Goal: Task Accomplishment & Management: Manage account settings

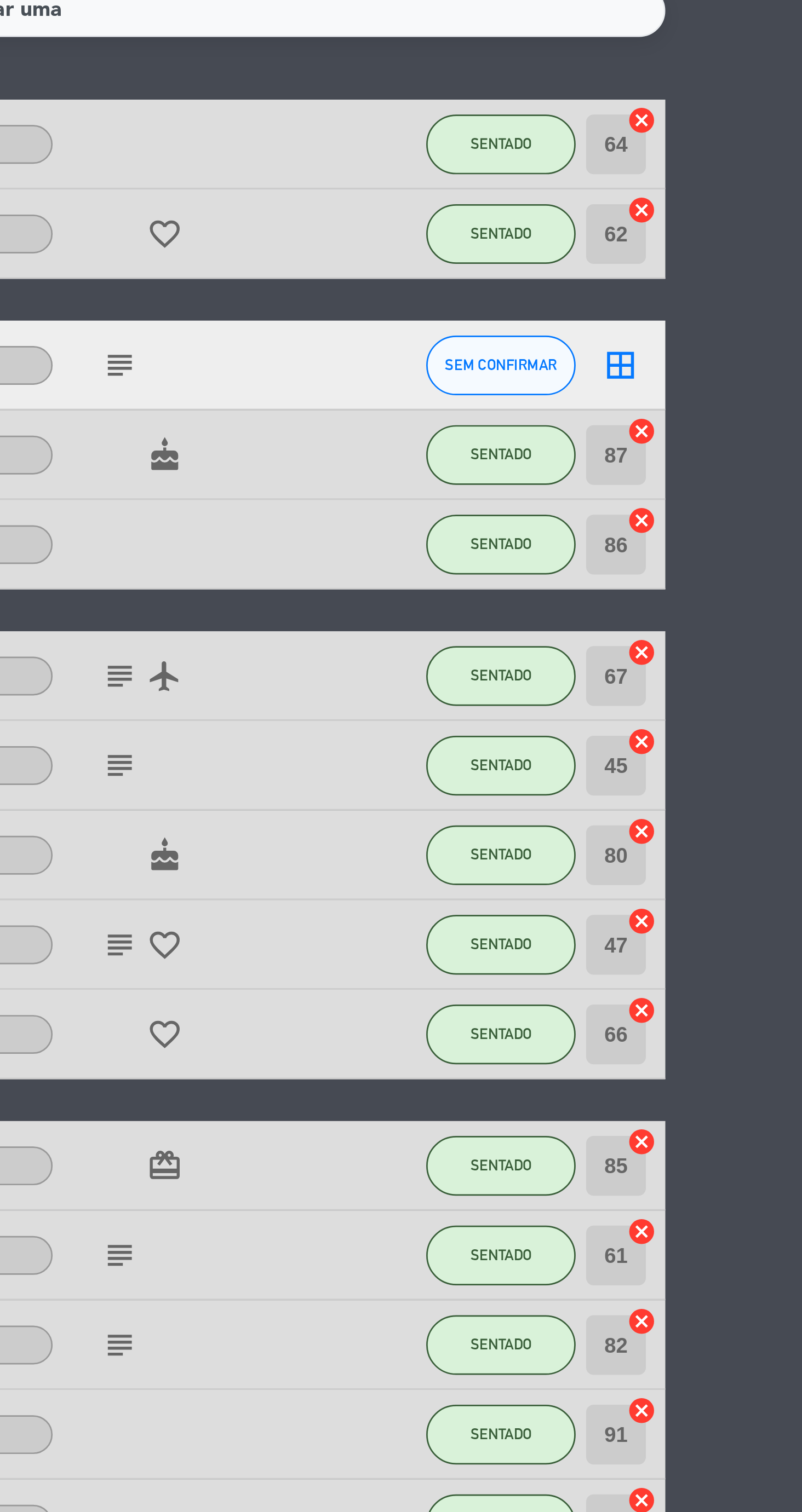
click at [529, 293] on icon "subject" at bounding box center [529, 295] width 13 height 13
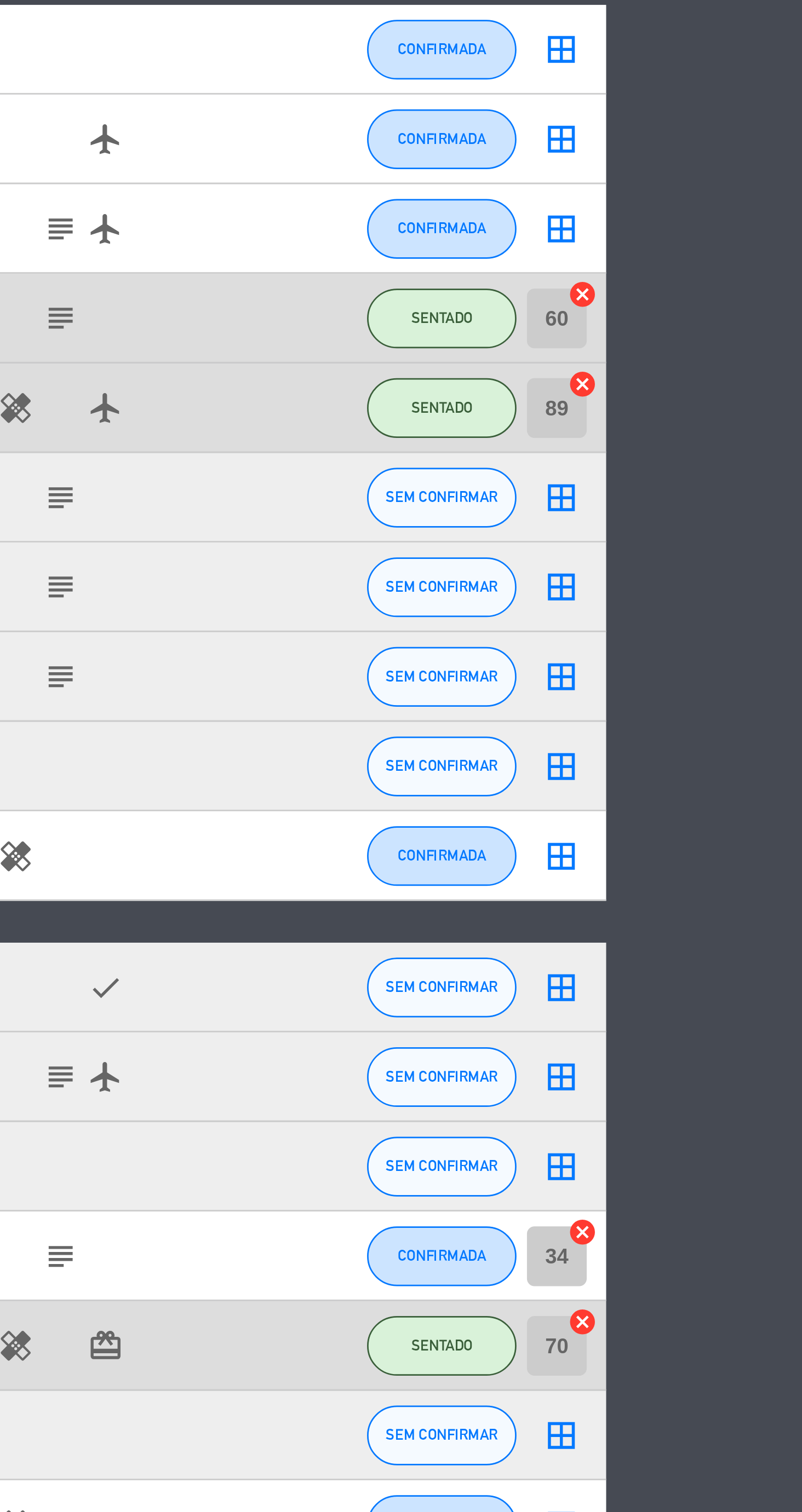
click at [793, 1062] on bookings-row "18:00 ago 23 2 [PERSON_NAME] Milan 1 Visita Menu À La Carte SENTADO 64 cancel 1…" at bounding box center [401, 774] width 802 height 1585
click at [682, 994] on span "SEM CONFIRMAR" at bounding box center [669, 994] width 41 height 6
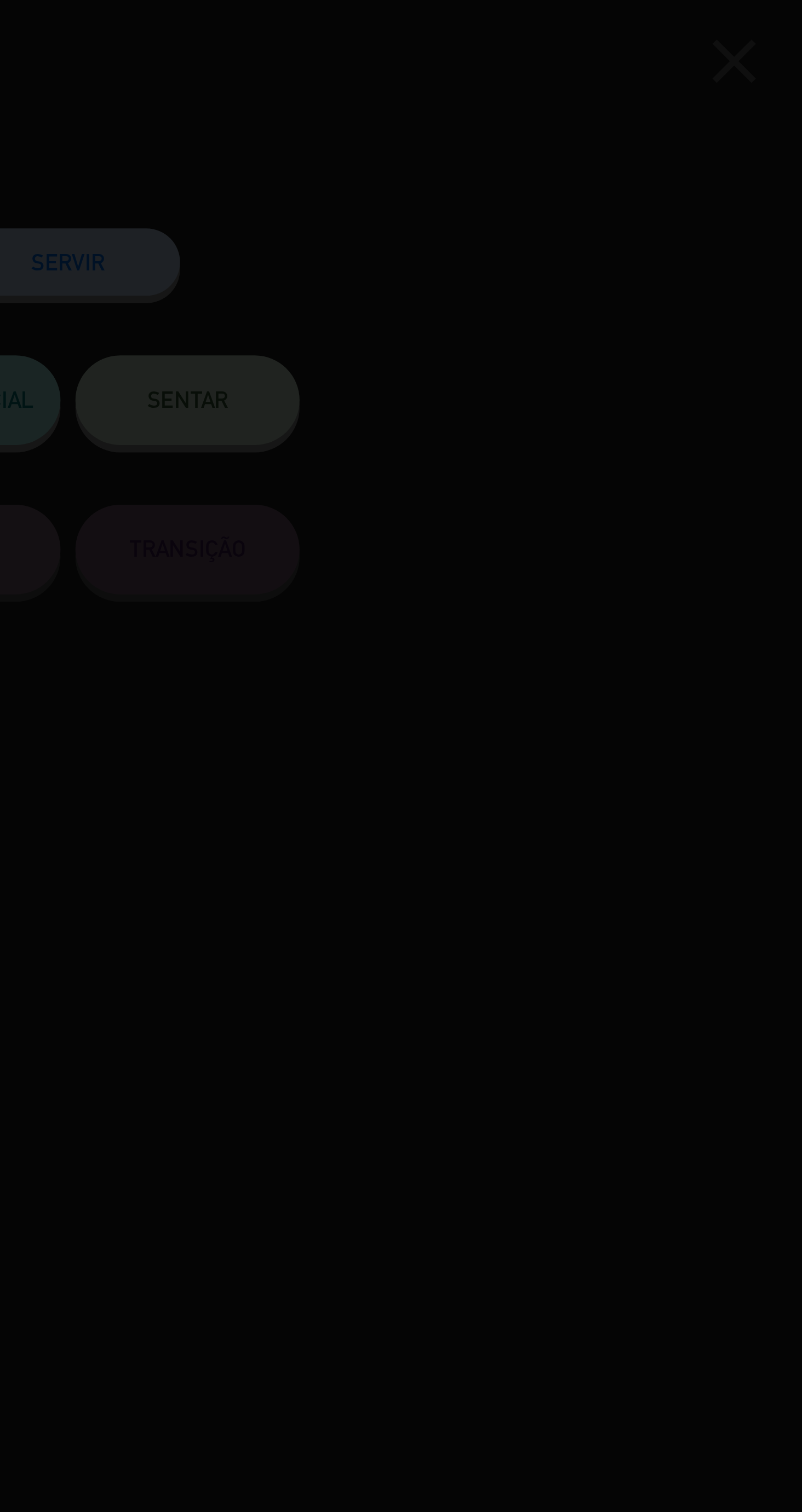
click at [584, 147] on div at bounding box center [401, 756] width 802 height 1512
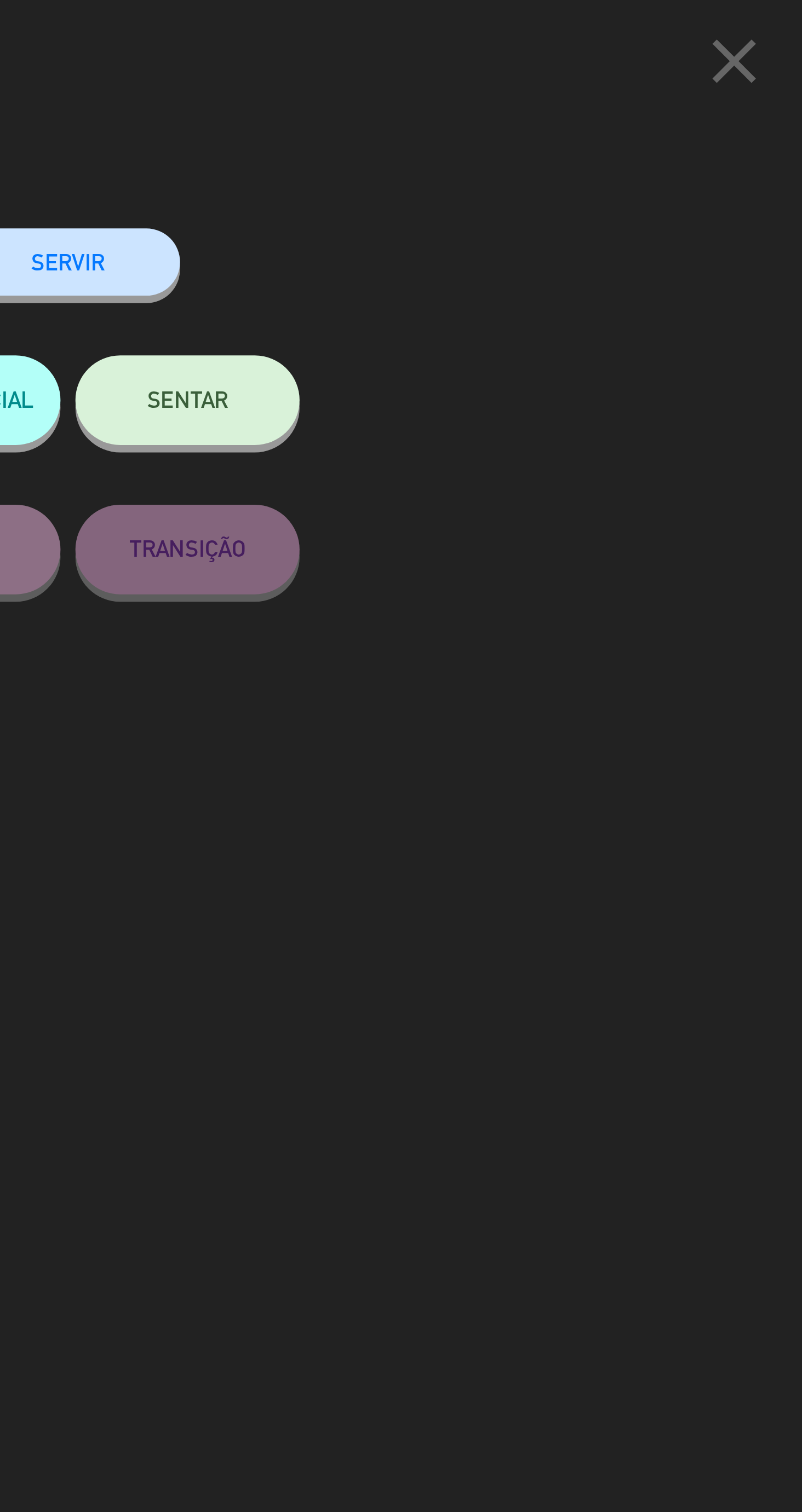
click at [583, 160] on button "SENTAR" at bounding box center [576, 147] width 82 height 33
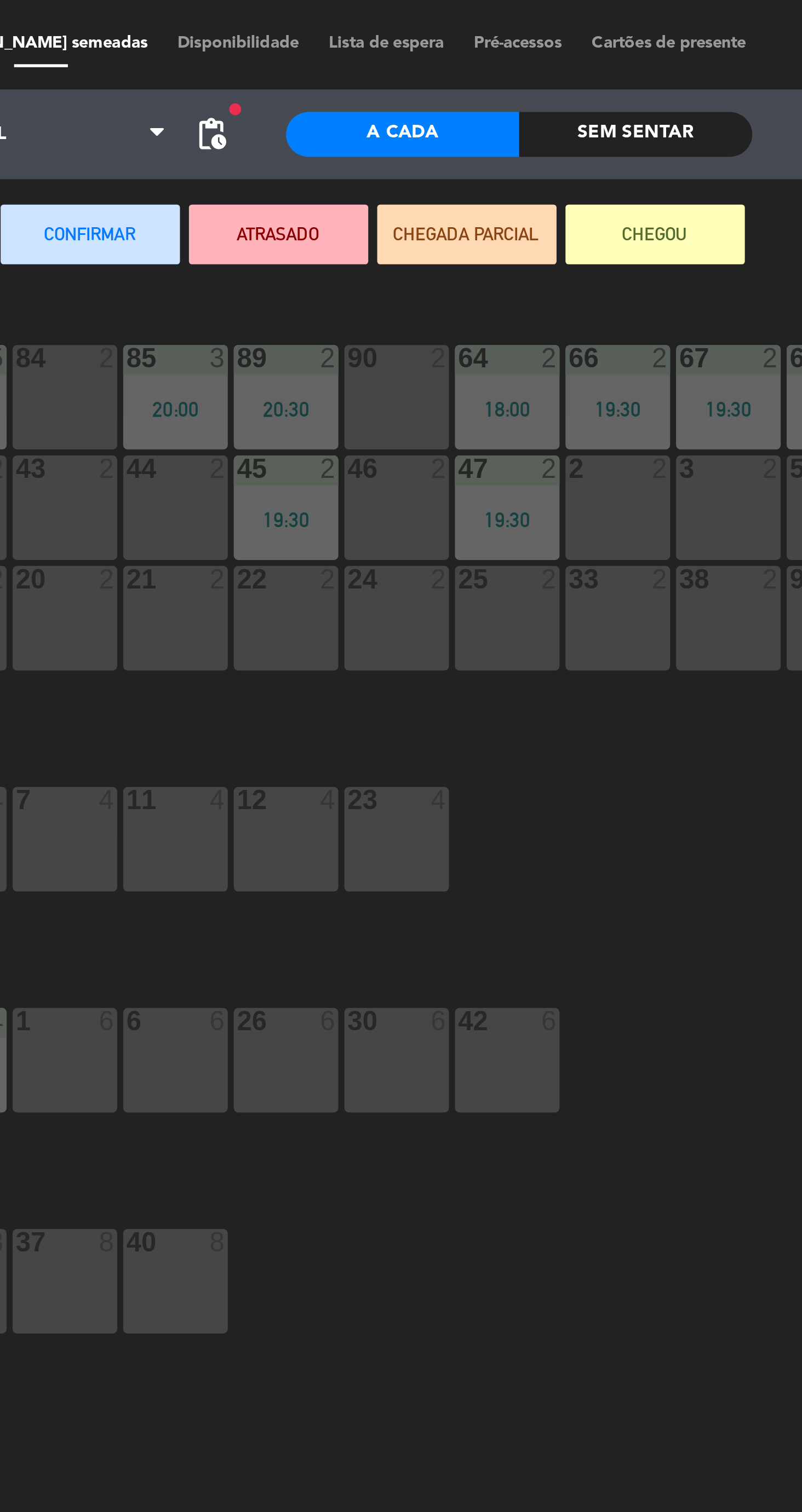
click at [450, 190] on div "46 2" at bounding box center [449, 186] width 38 height 38
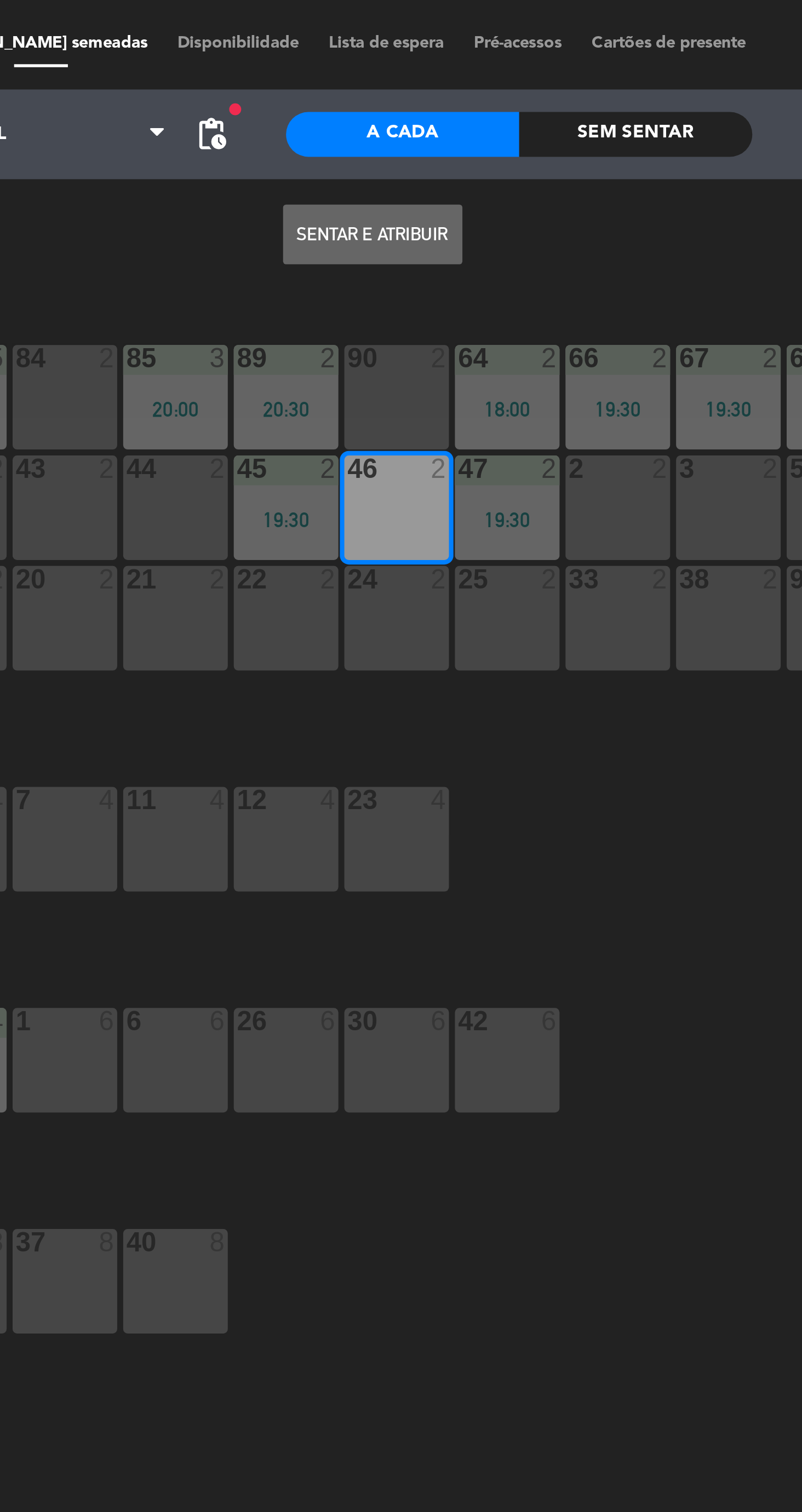
click at [445, 94] on button "Sentar e Atribuir" at bounding box center [440, 86] width 65 height 22
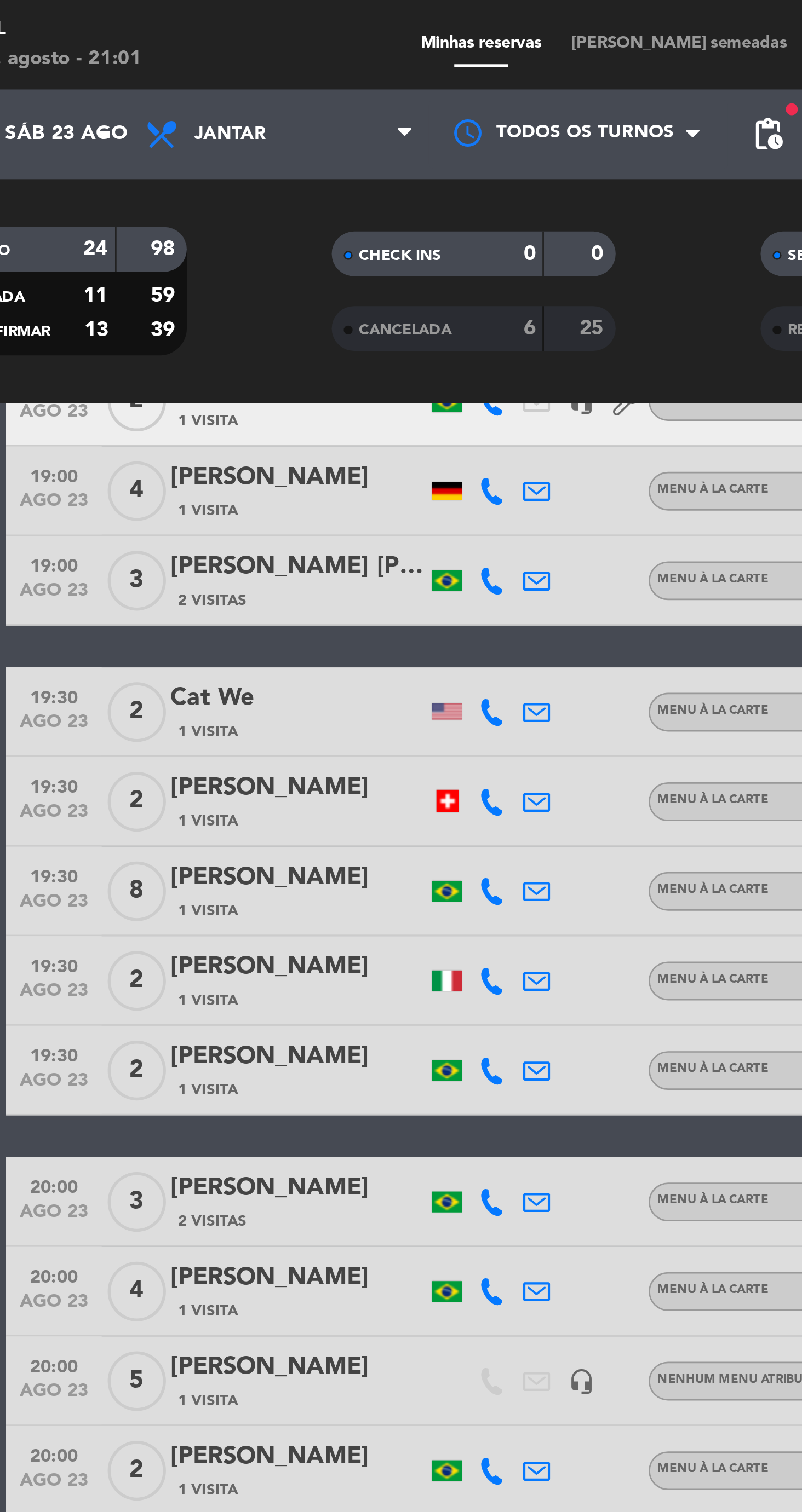
scroll to position [216, 0]
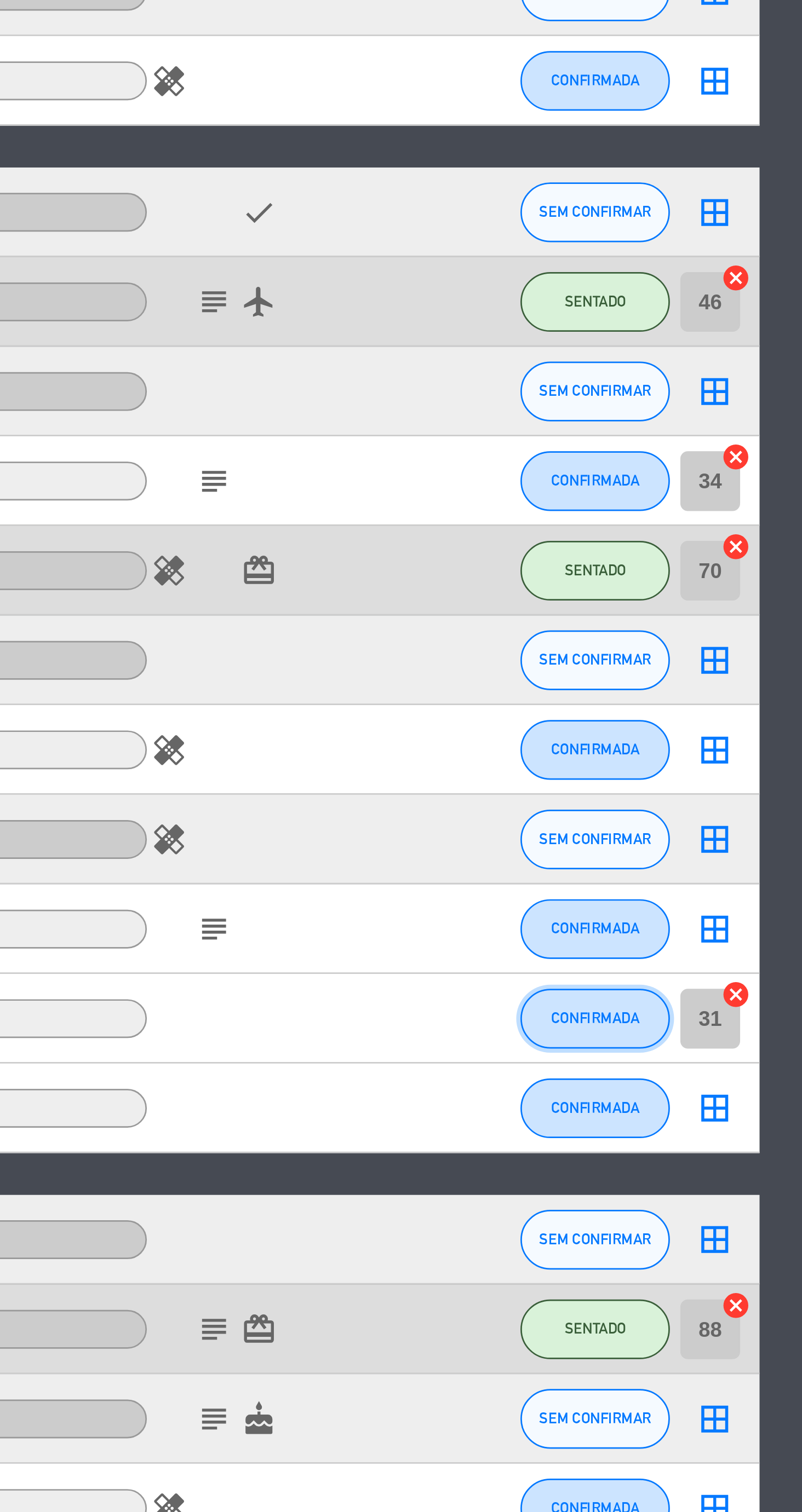
click at [660, 1265] on button "CONFIRMADA" at bounding box center [668, 1257] width 55 height 22
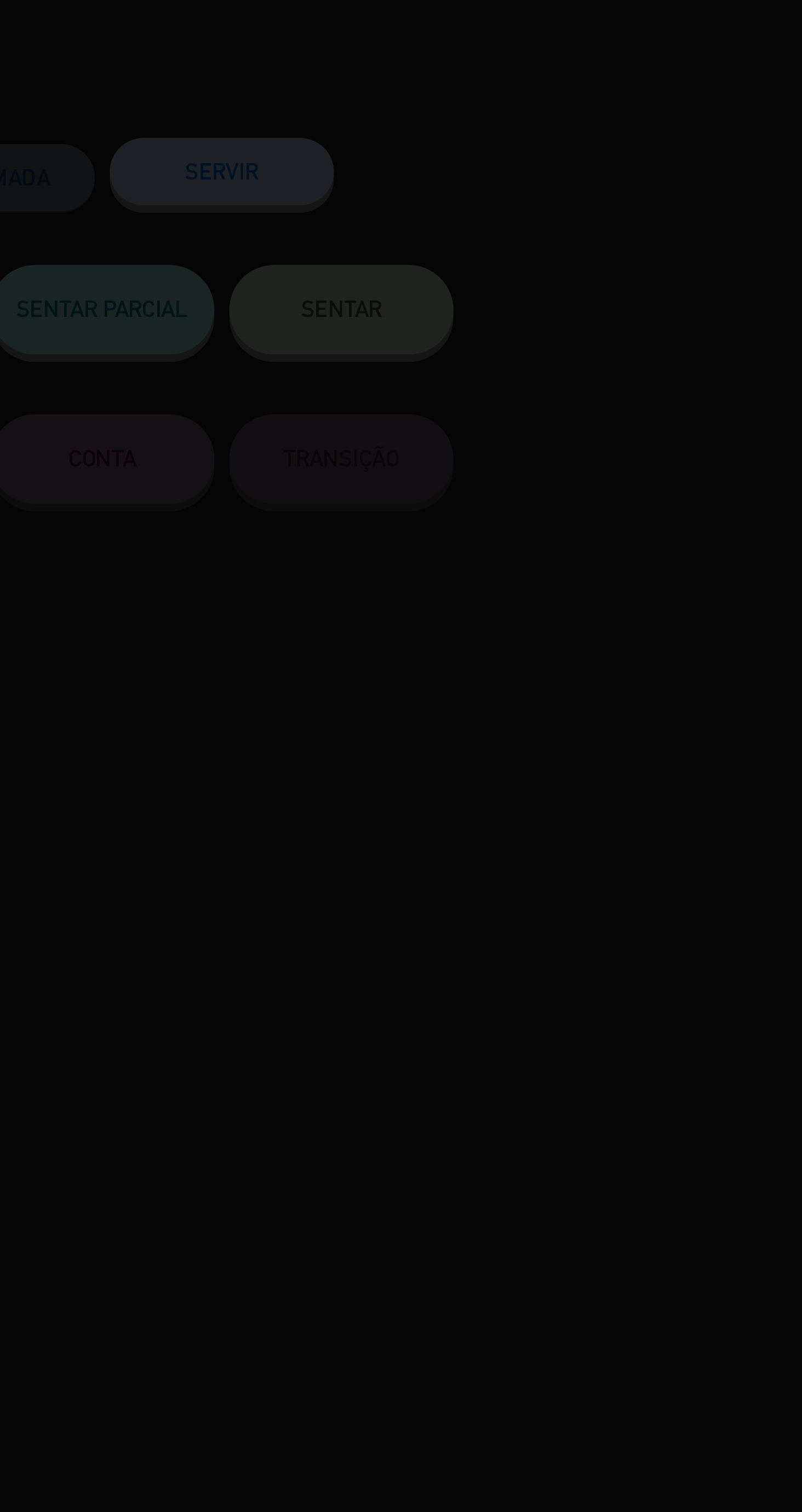
click at [572, 160] on div at bounding box center [401, 756] width 802 height 1512
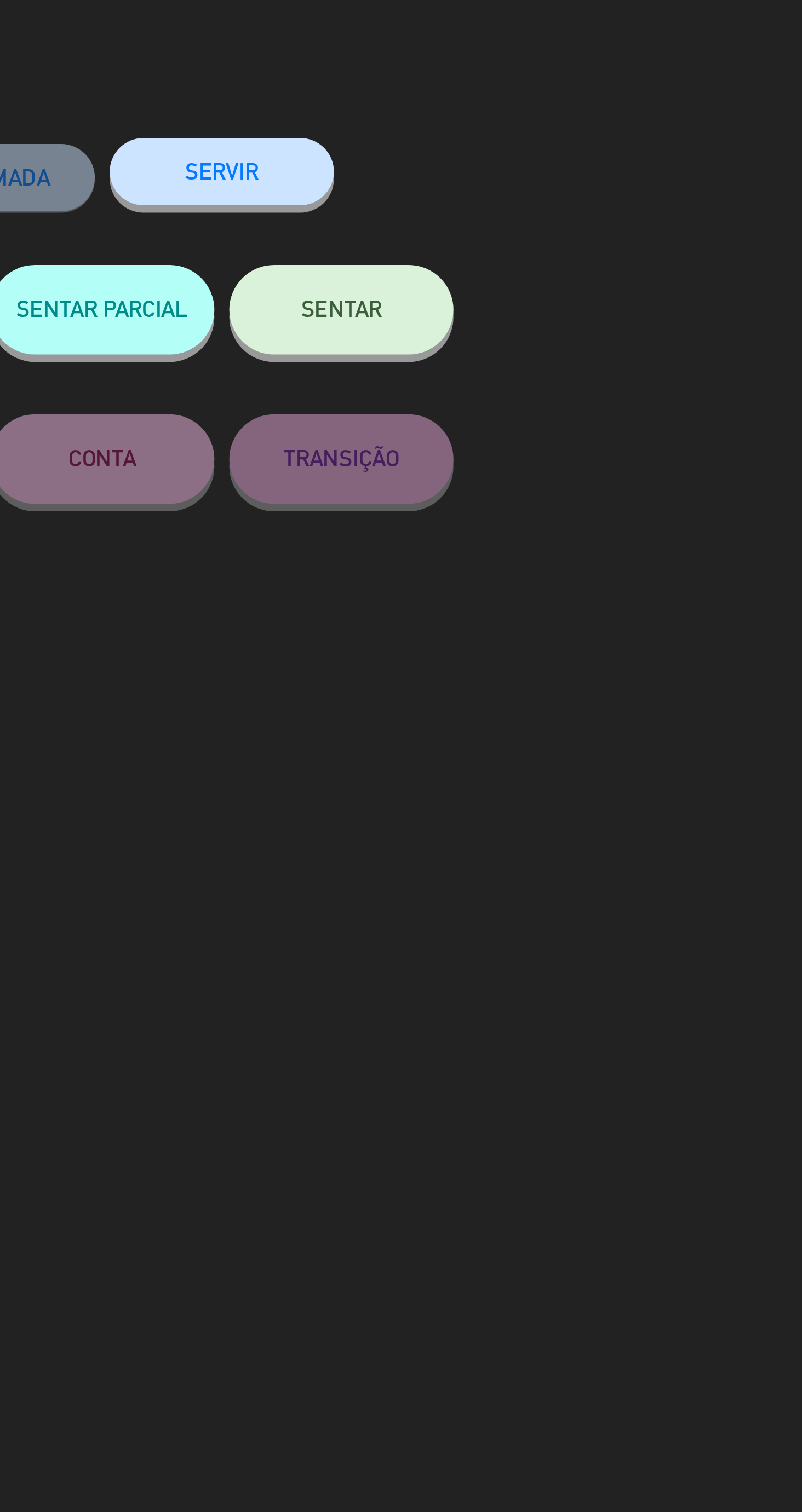
click at [566, 156] on button "SENTAR" at bounding box center [576, 147] width 82 height 33
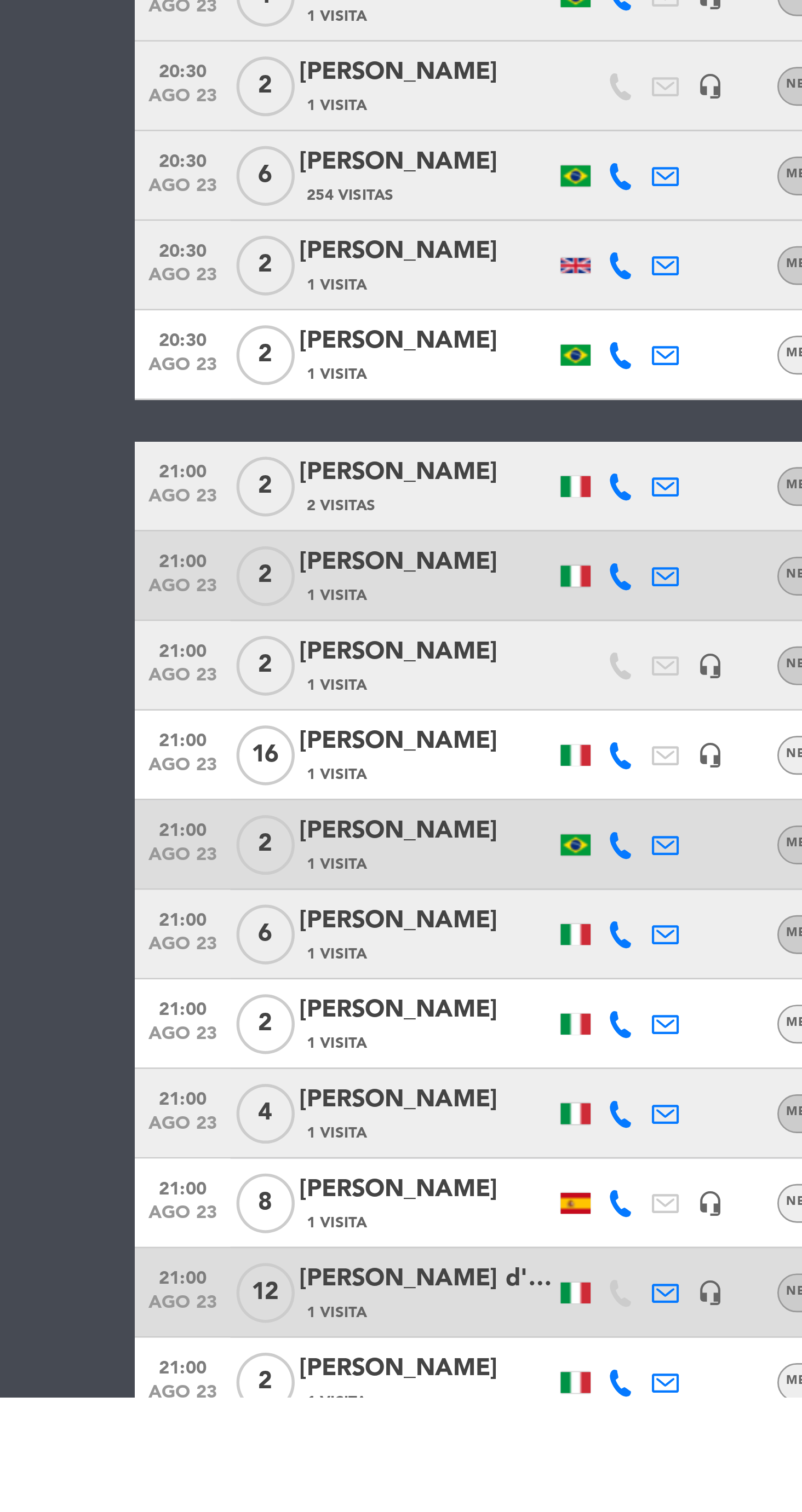
scroll to position [83, 0]
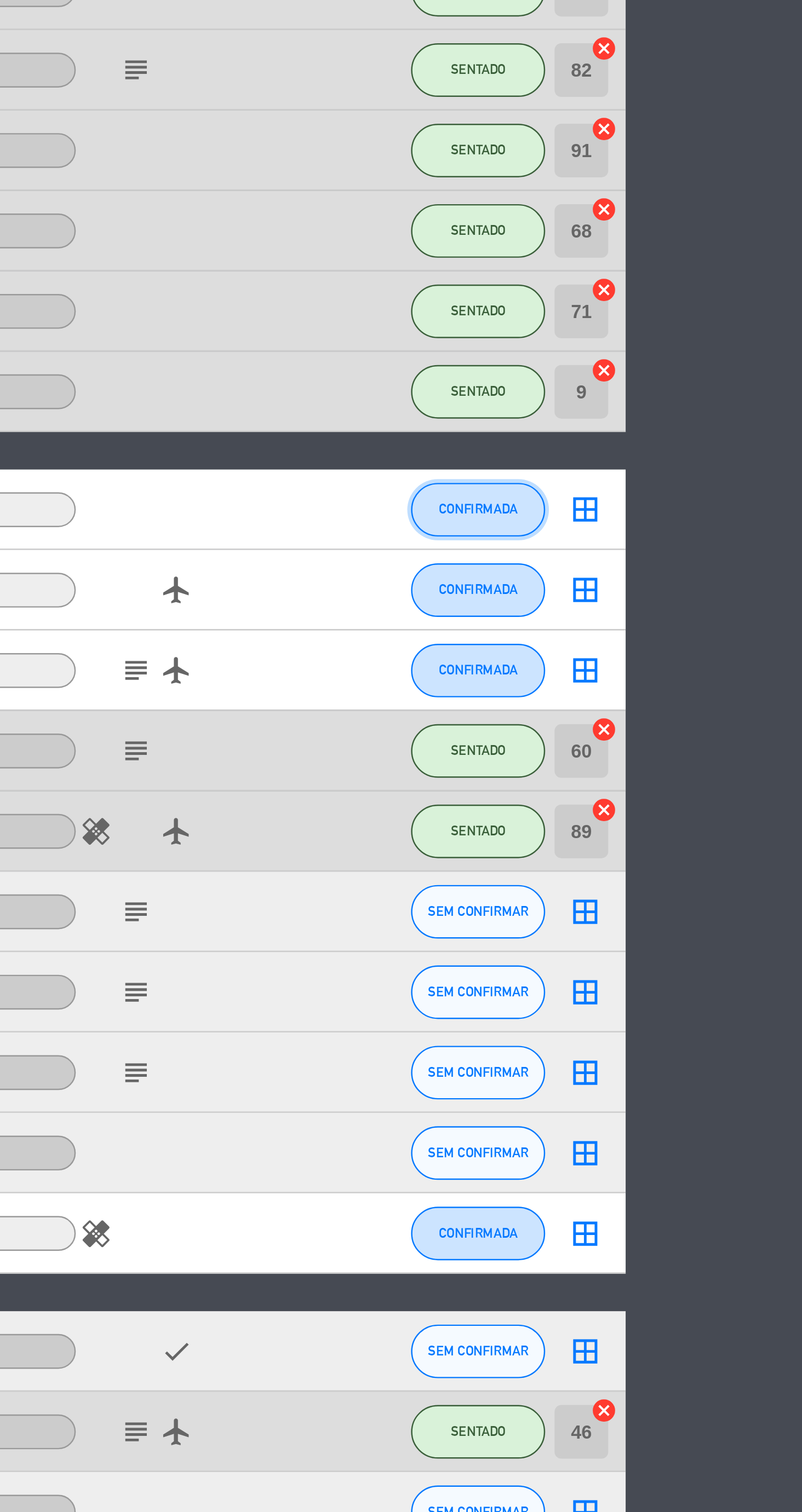
click at [680, 824] on button "CONFIRMADA" at bounding box center [668, 834] width 55 height 22
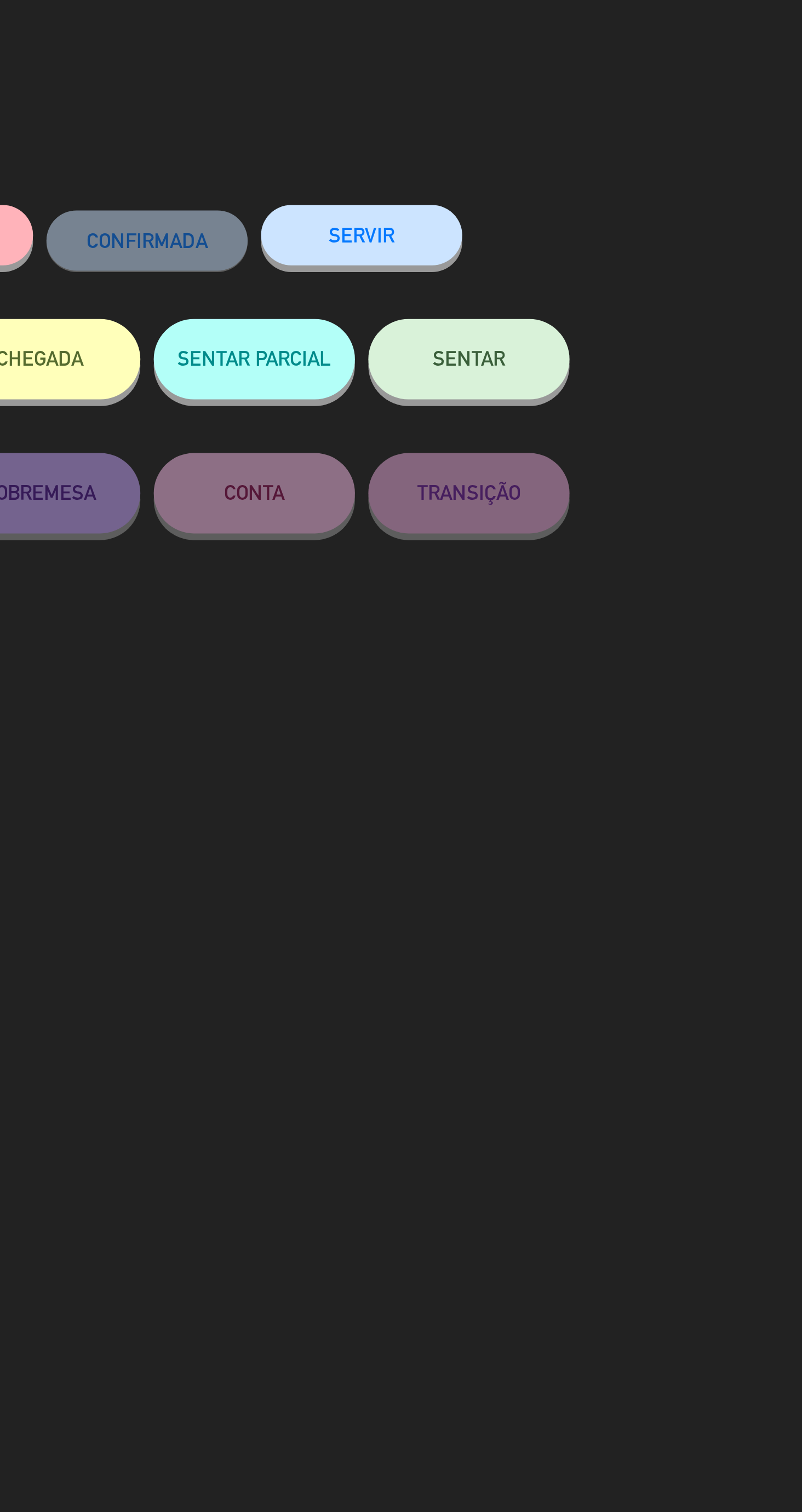
click at [593, 156] on button "SENTAR" at bounding box center [576, 147] width 82 height 33
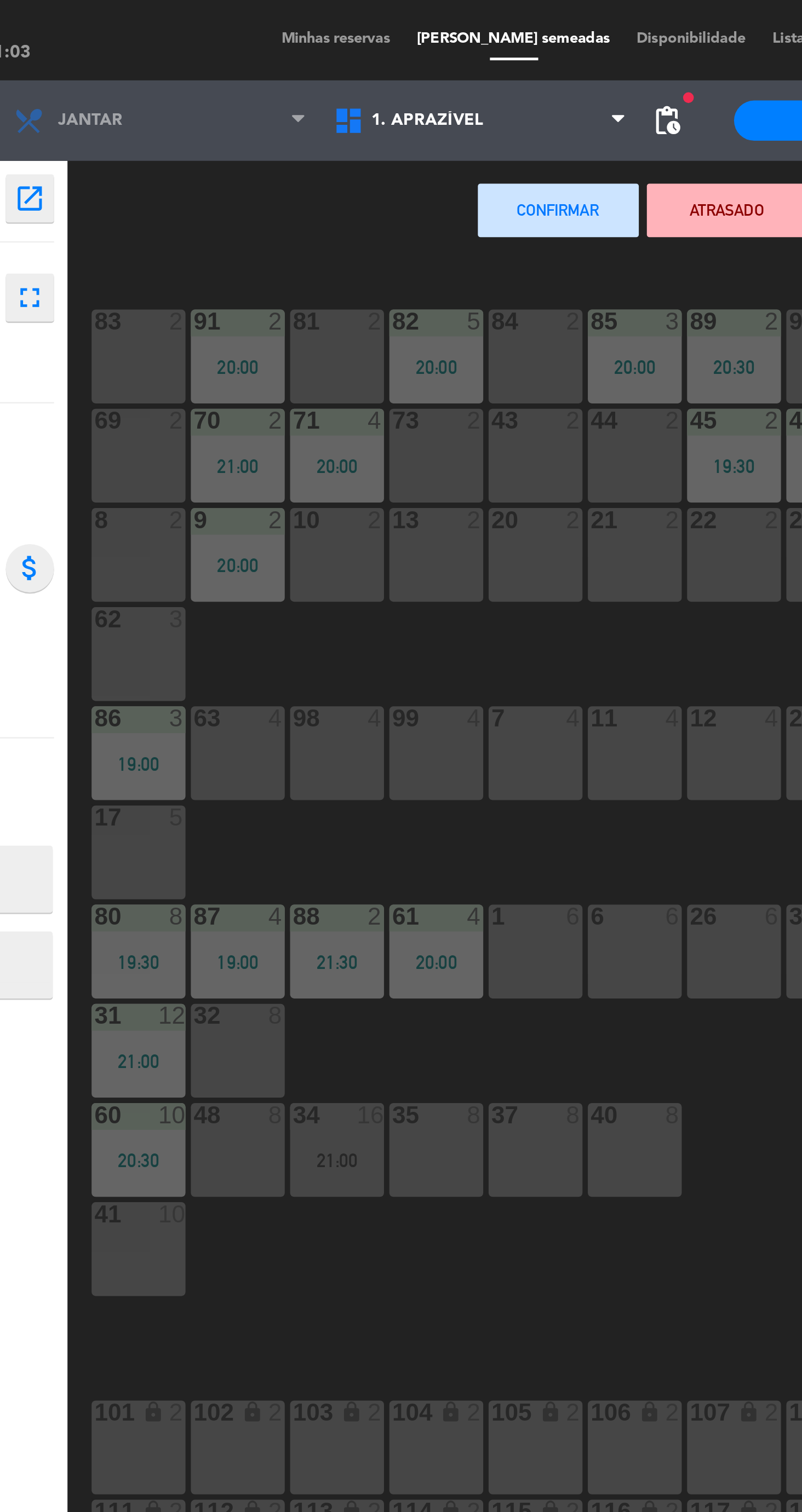
click at [172, 202] on div "69 2" at bounding box center [166, 186] width 38 height 38
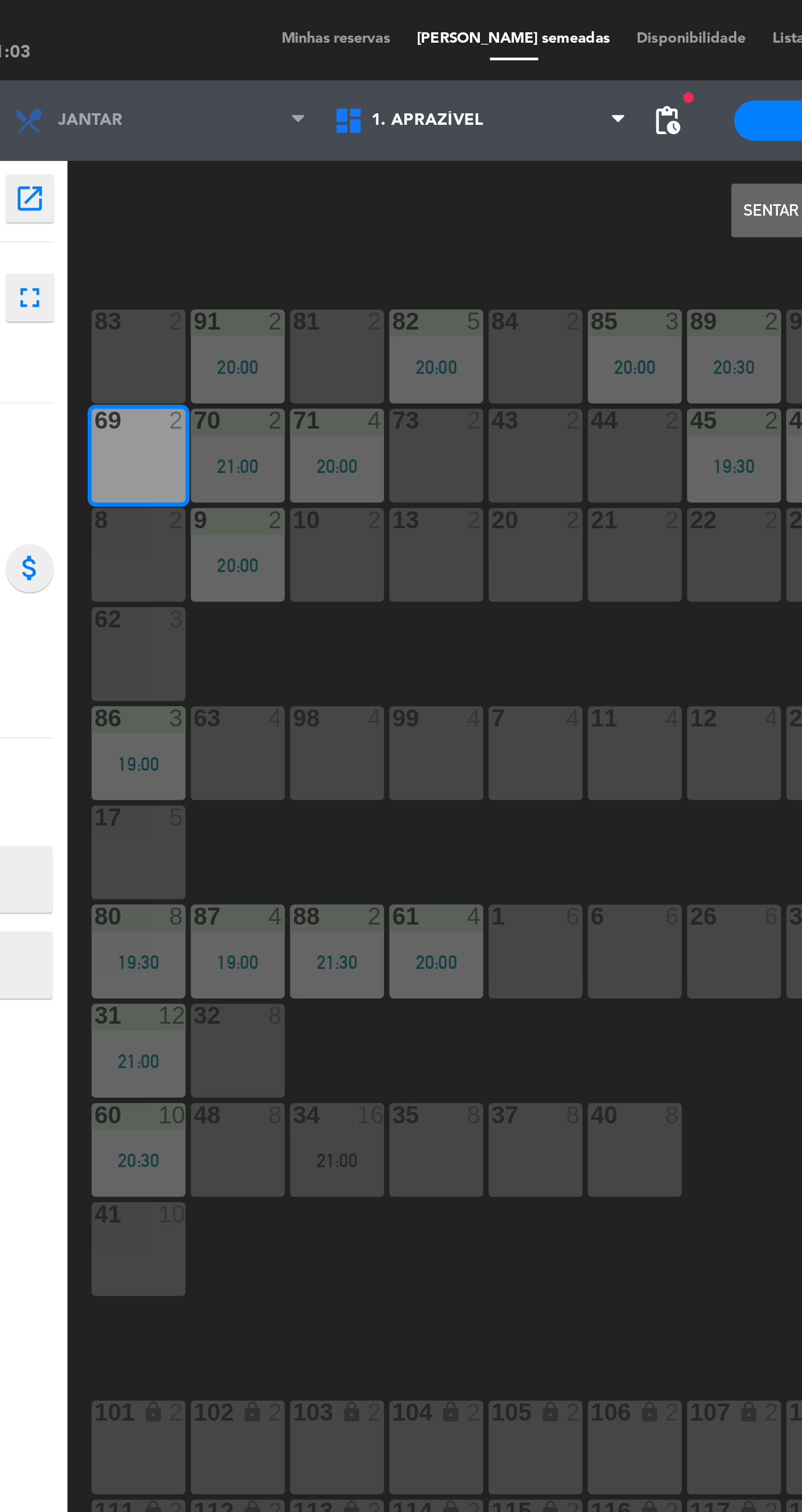
click at [420, 91] on button "Sentar e Atribuir" at bounding box center [440, 86] width 65 height 22
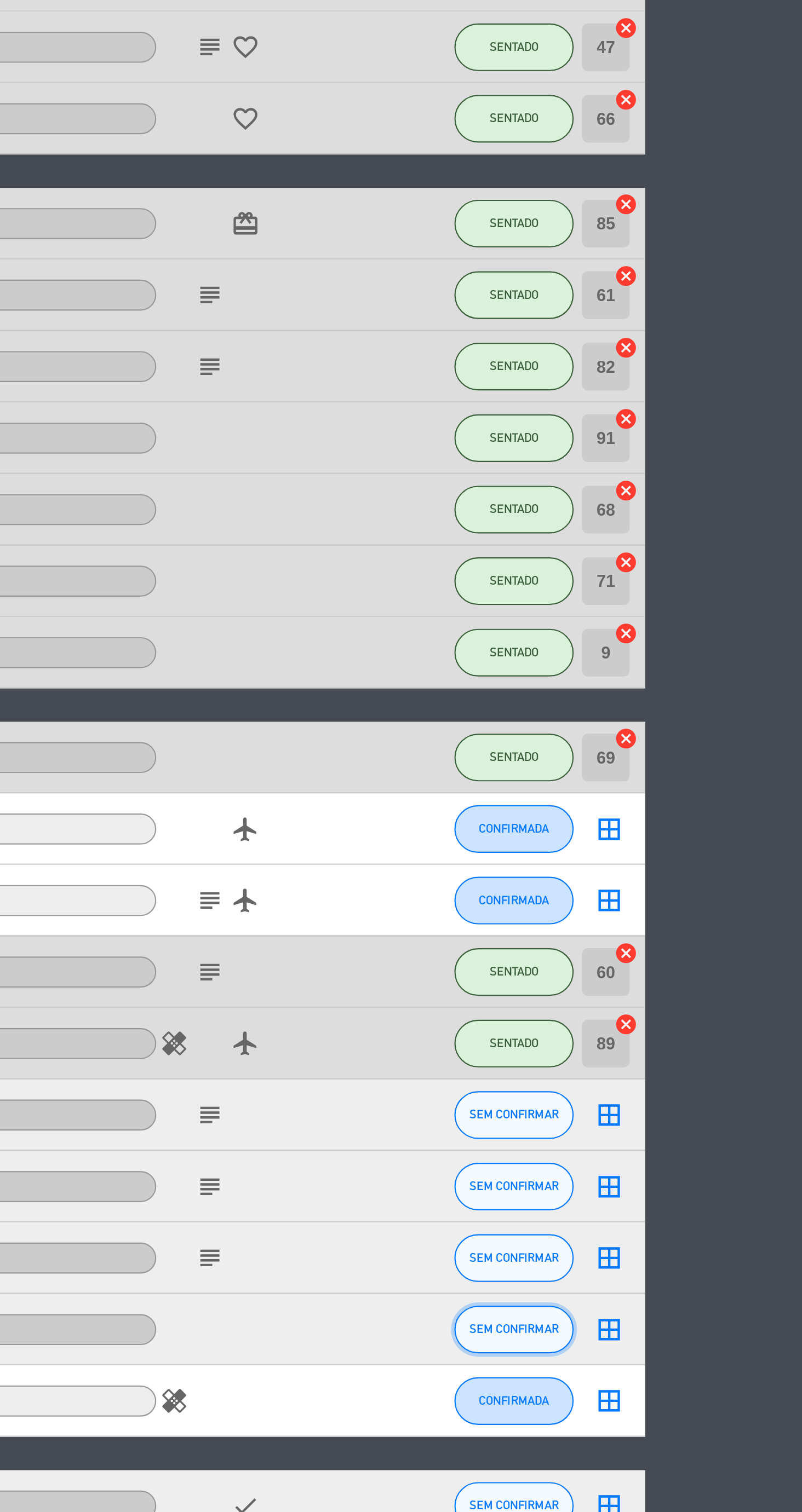
click at [662, 878] on span "SEM CONFIRMAR" at bounding box center [669, 880] width 41 height 6
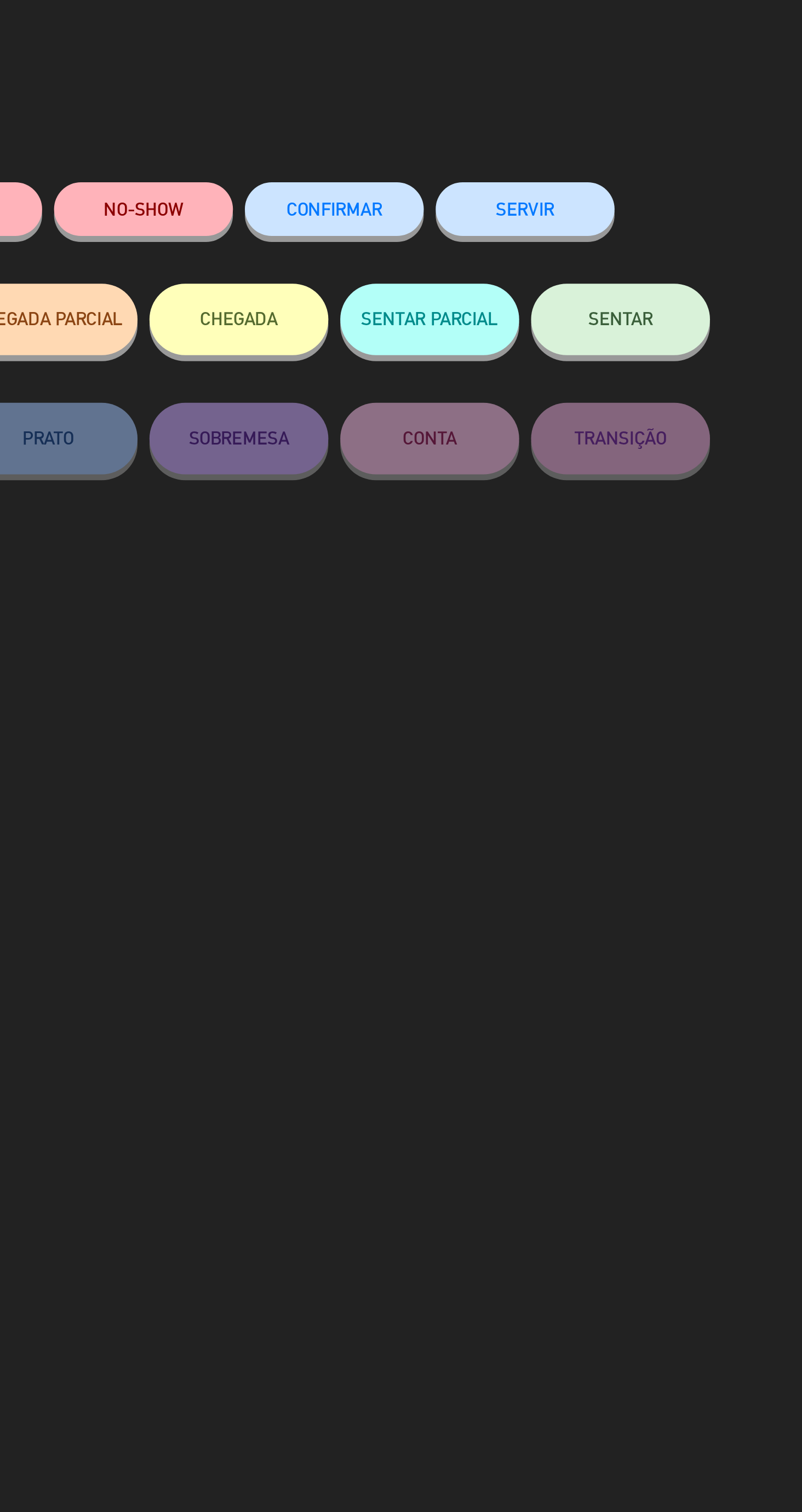
click at [362, 102] on button "NO-SHOW" at bounding box center [357, 96] width 82 height 24
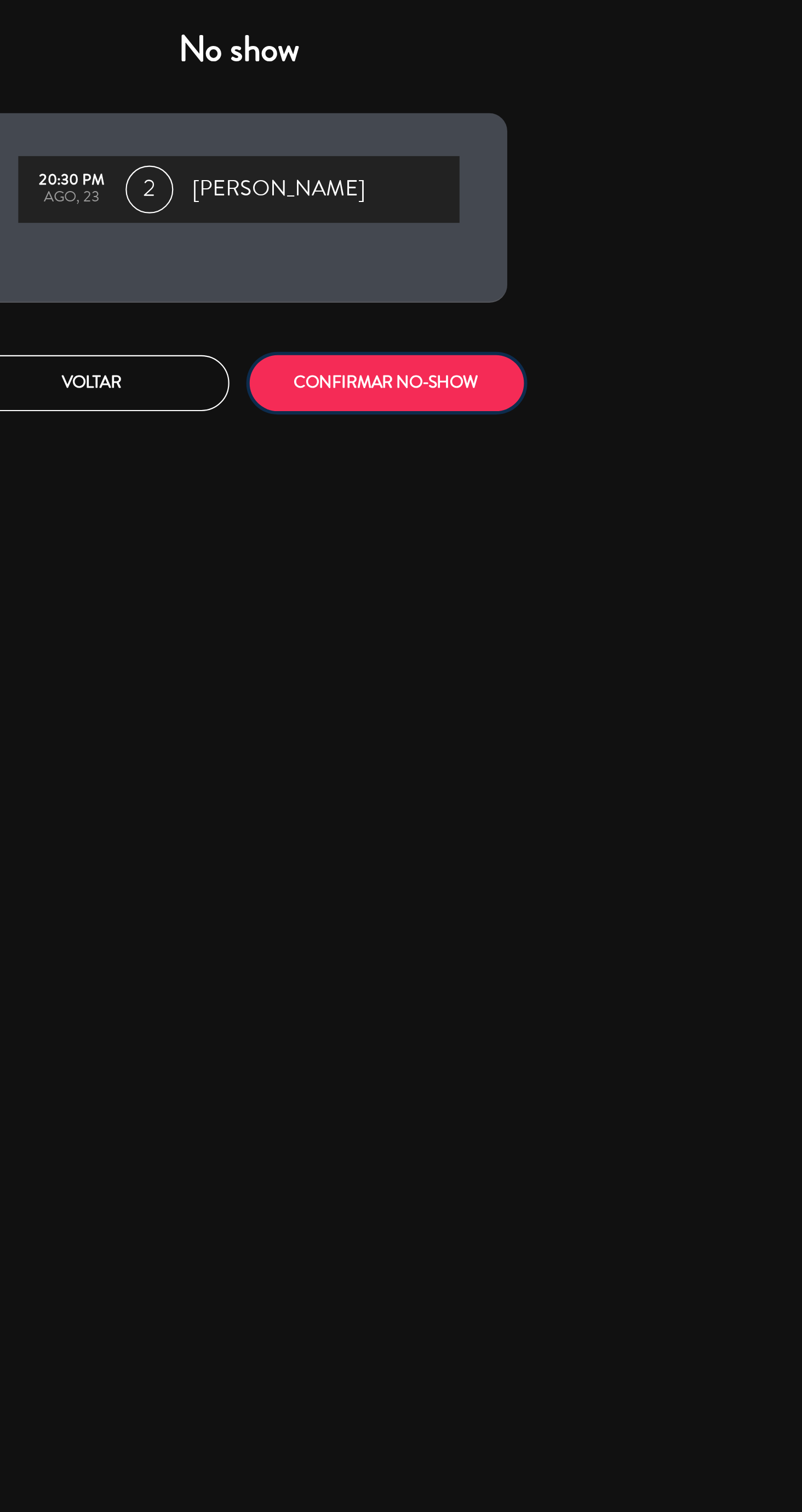
click at [506, 180] on button "CONFIRMAR NO-SHOW" at bounding box center [469, 175] width 126 height 25
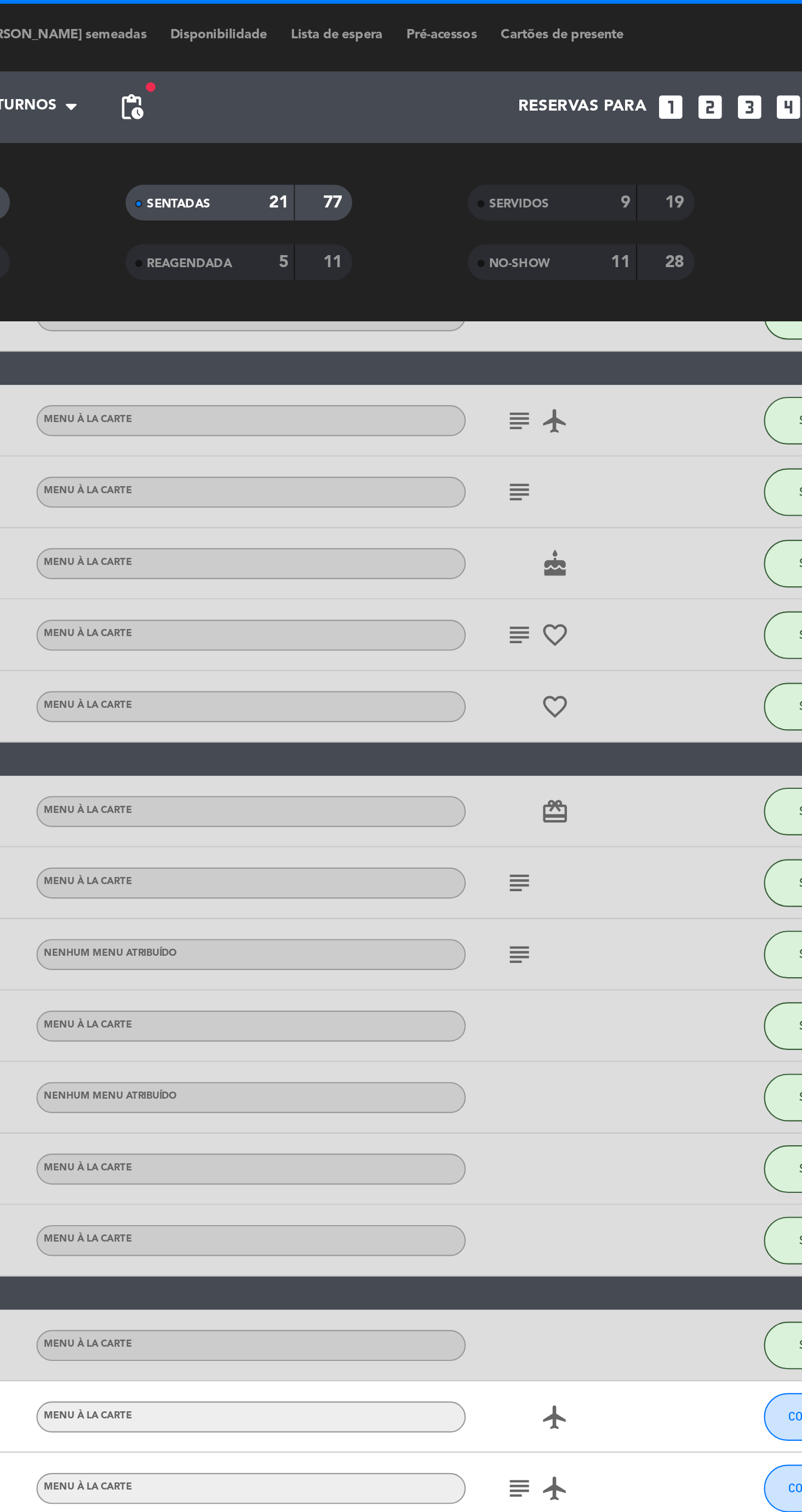
scroll to position [102, 0]
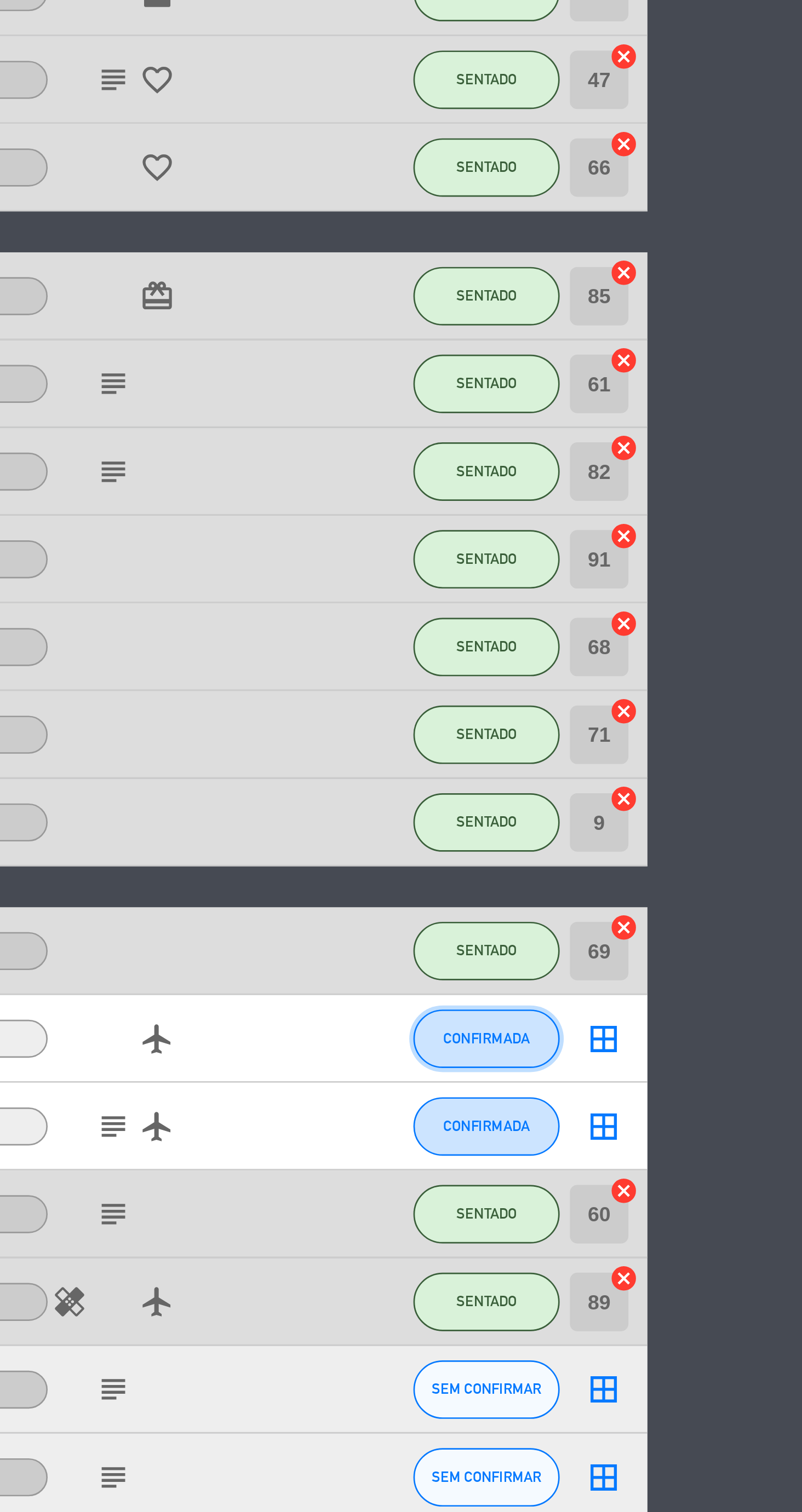
click at [666, 681] on span "CONFIRMADA" at bounding box center [669, 683] width 32 height 6
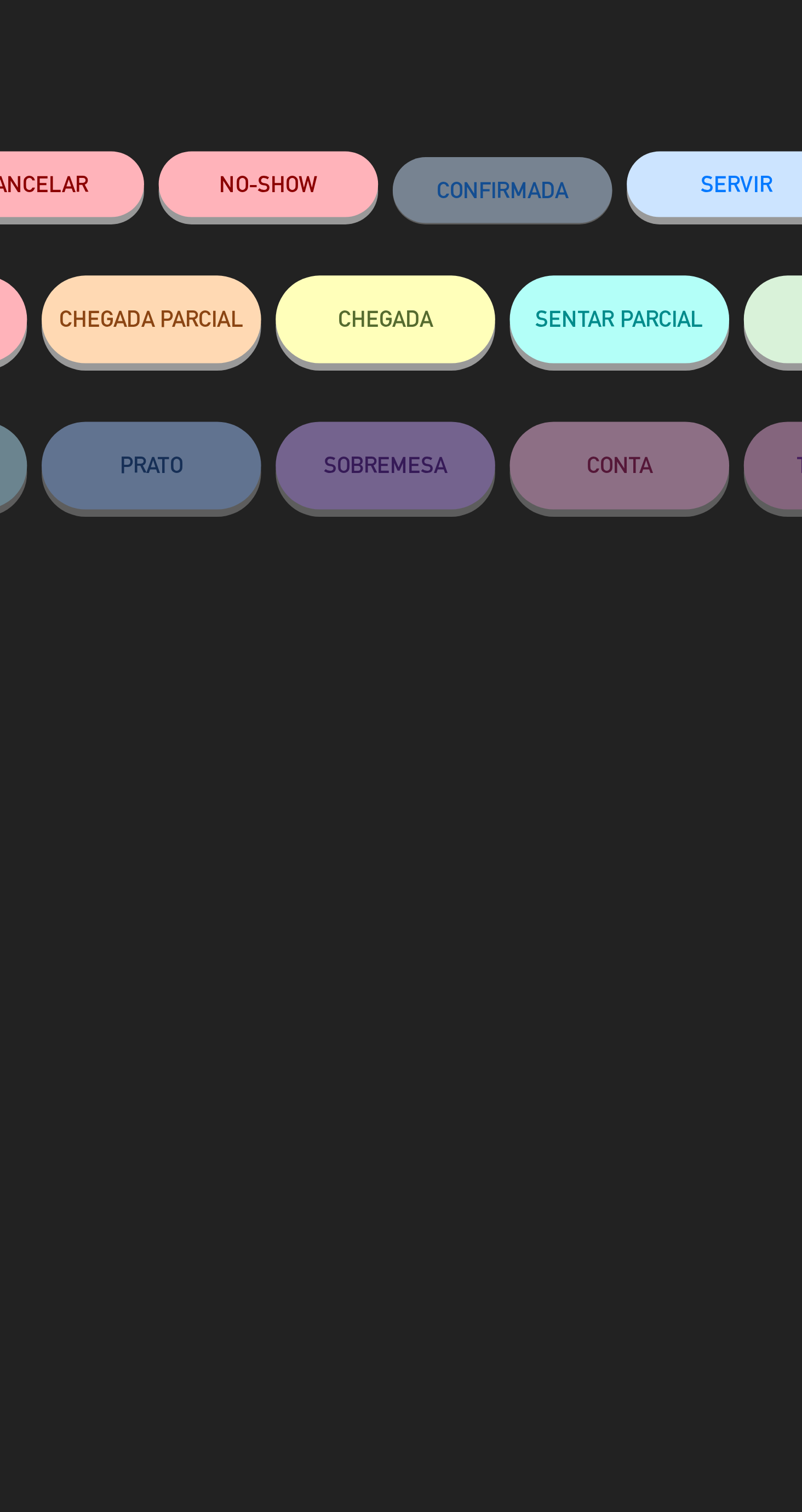
click at [364, 95] on button "NO-SHOW" at bounding box center [357, 96] width 82 height 24
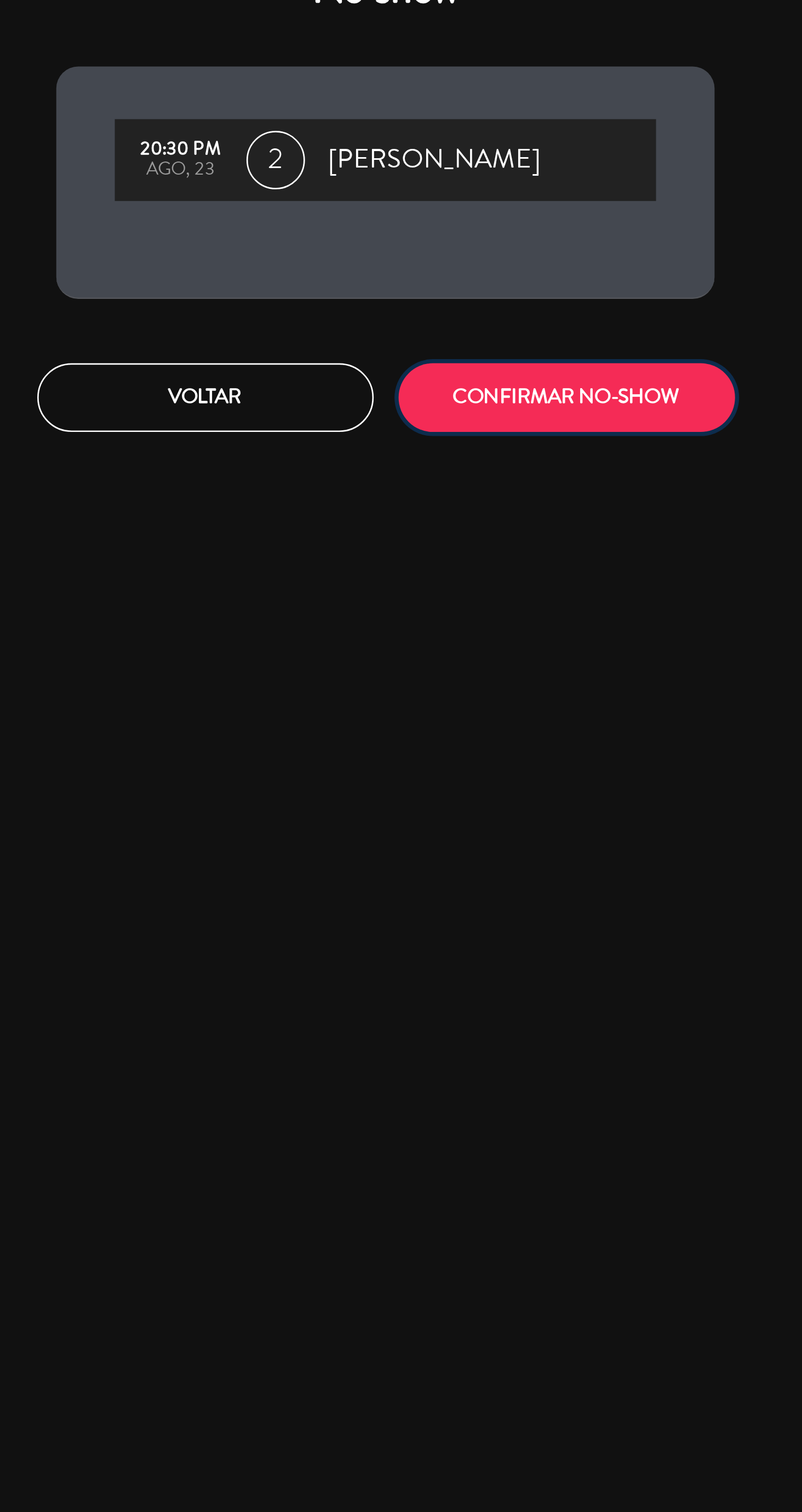
click at [471, 174] on button "CONFIRMAR NO-SHOW" at bounding box center [469, 175] width 126 height 25
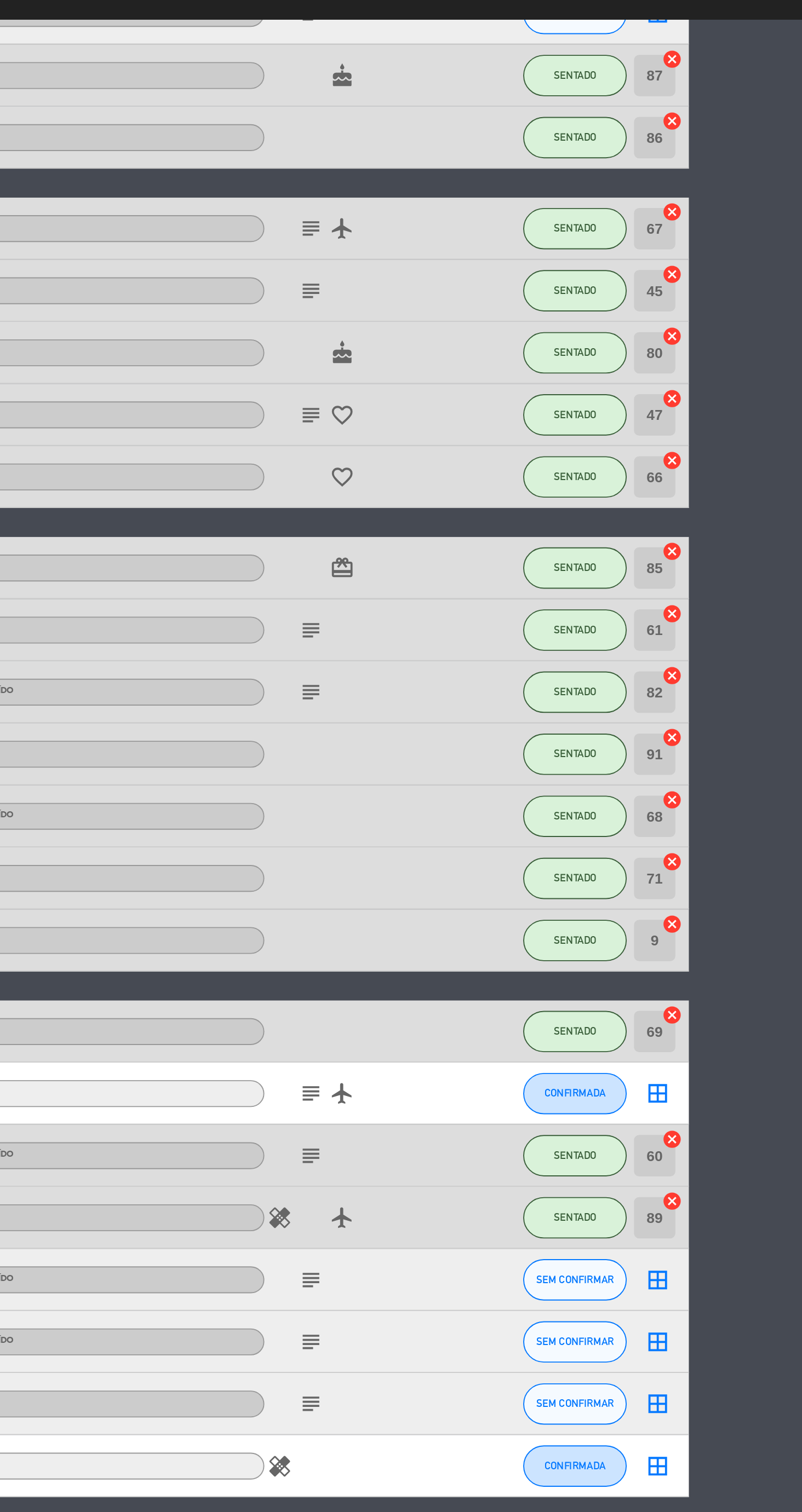
scroll to position [0, 0]
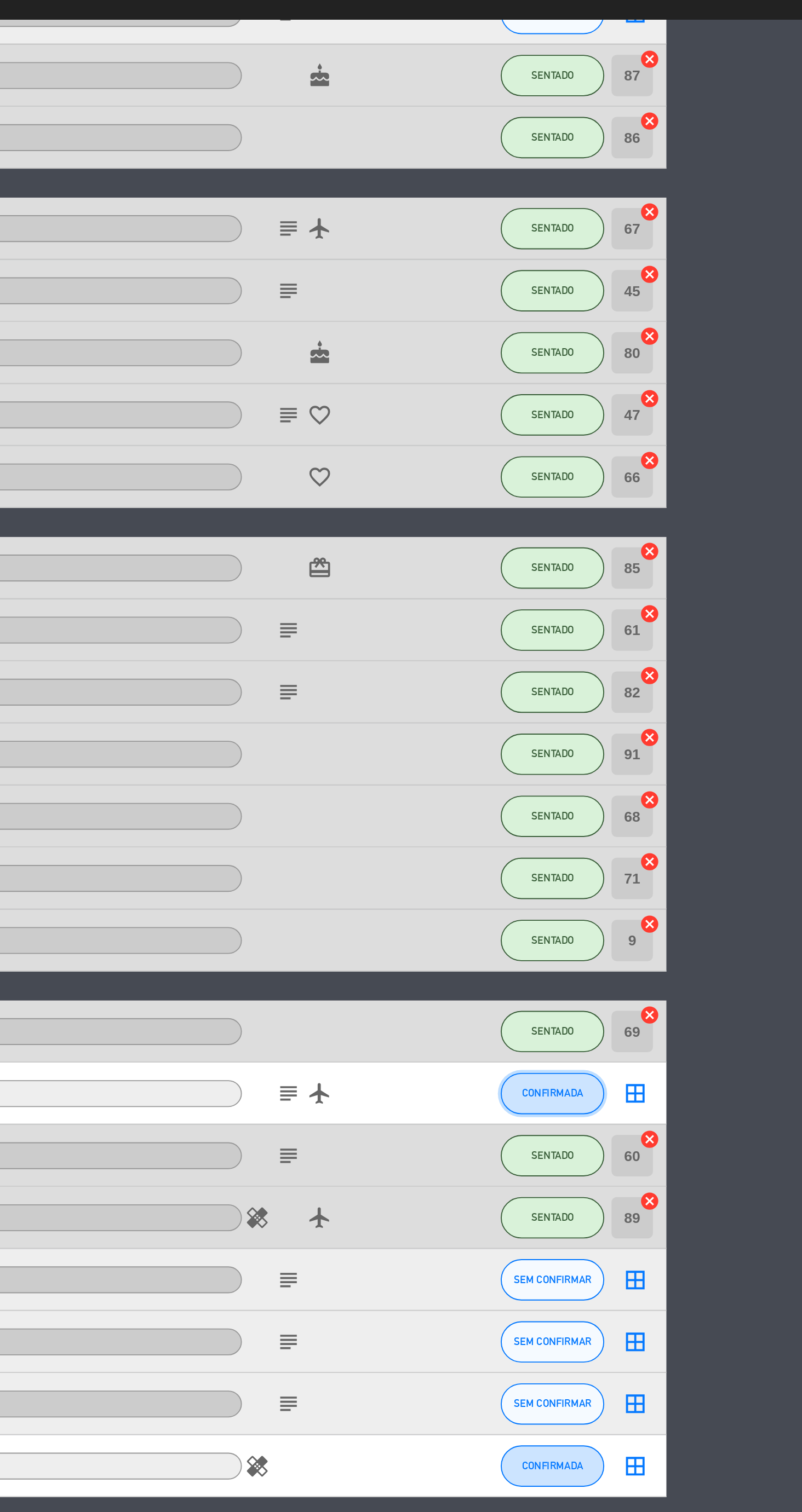
click at [673, 717] on span "CONFIRMADA" at bounding box center [669, 715] width 32 height 6
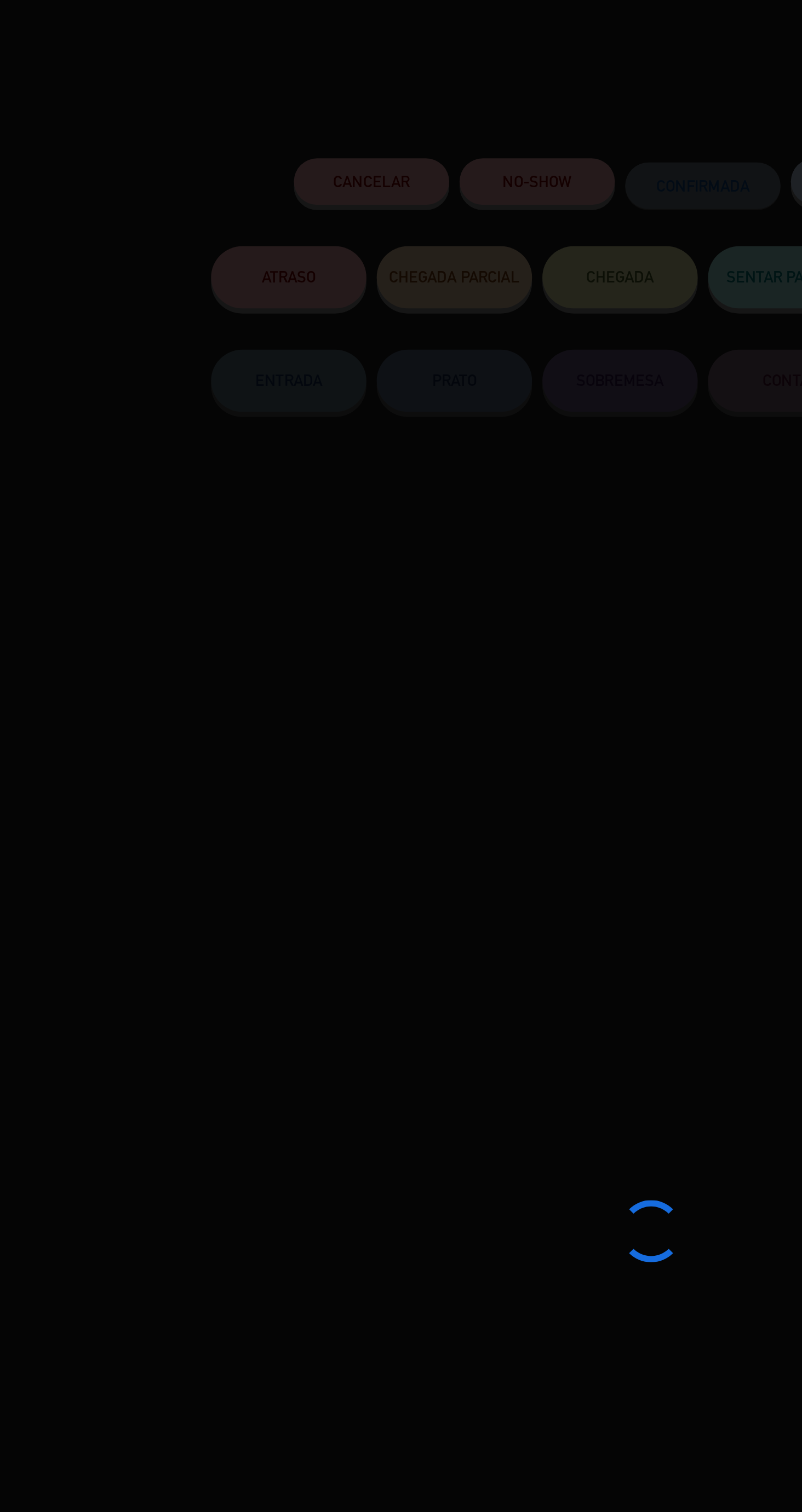
click at [367, 102] on div at bounding box center [401, 756] width 802 height 1512
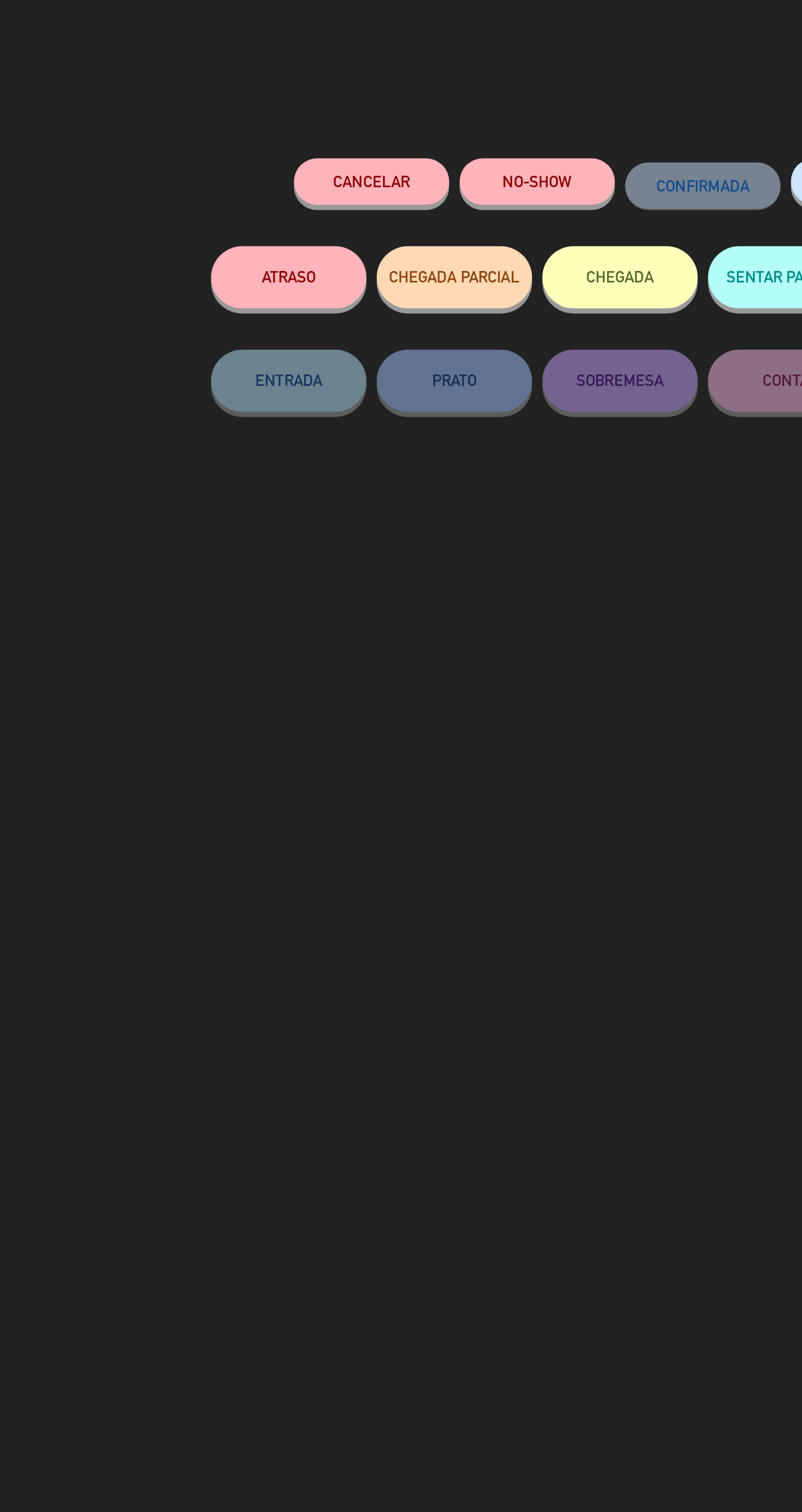
click at [360, 106] on button "NO-SHOW" at bounding box center [357, 96] width 82 height 24
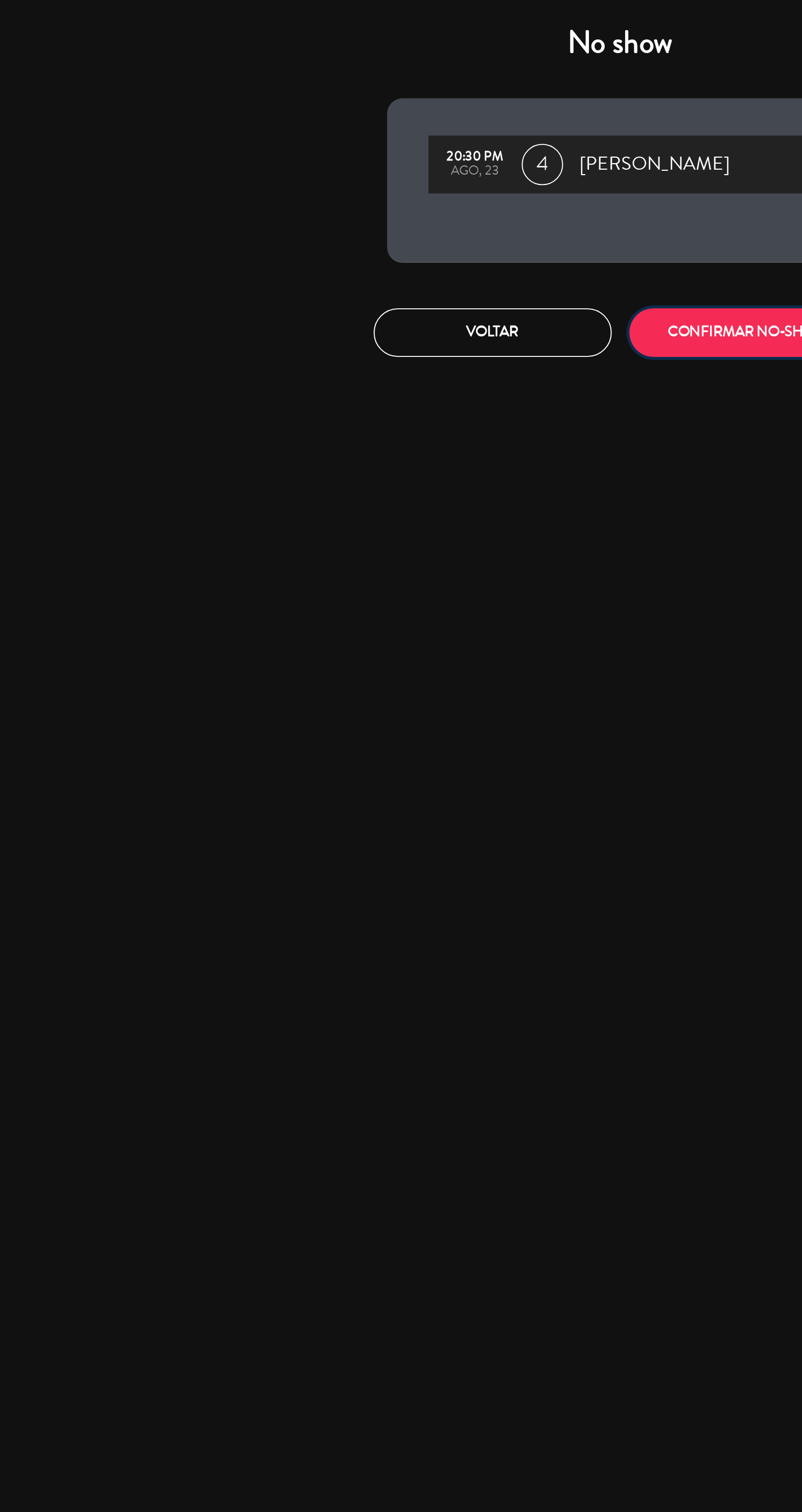
click at [450, 175] on button "CONFIRMAR NO-SHOW" at bounding box center [469, 175] width 126 height 25
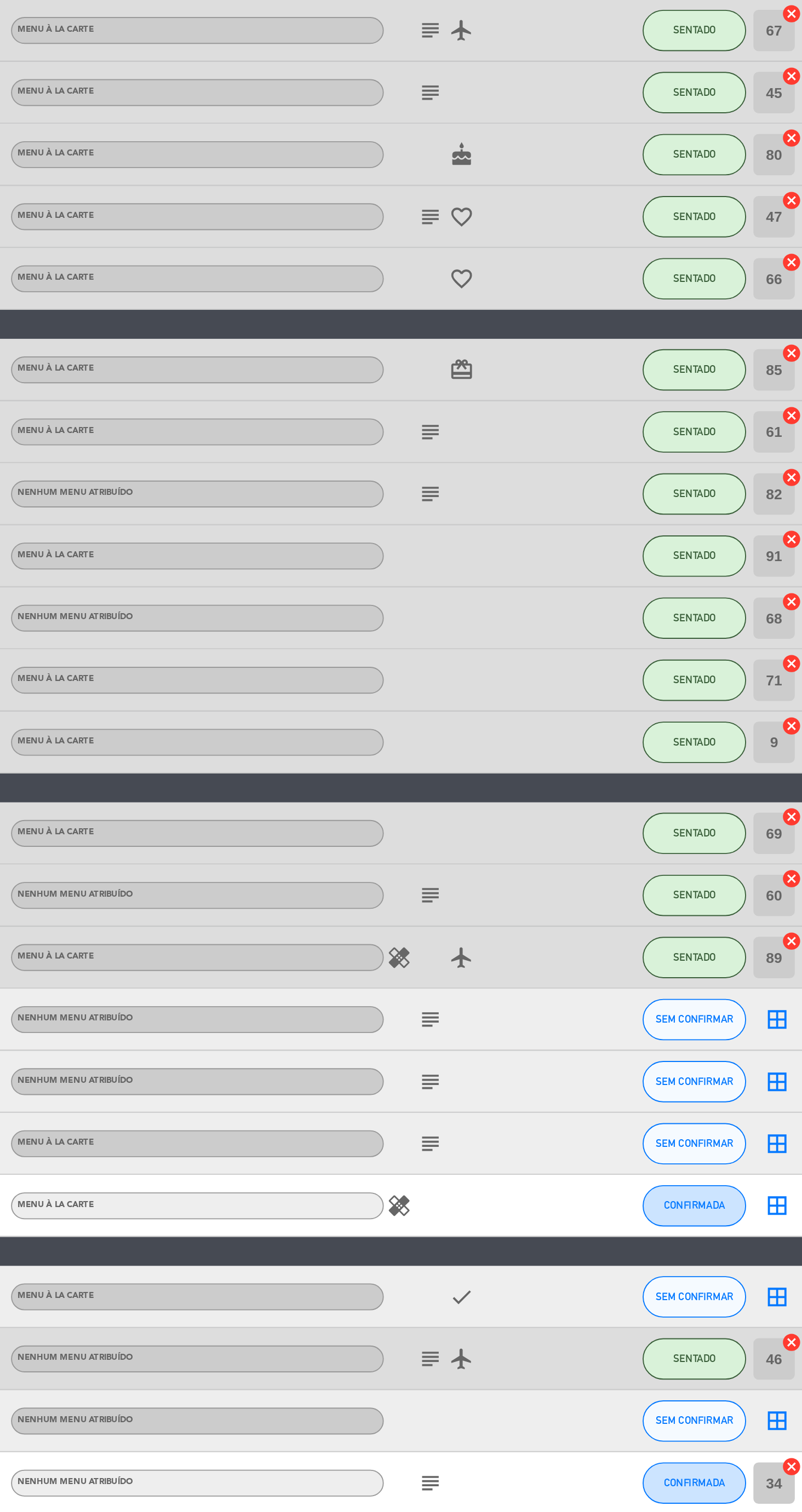
click at [529, 816] on icon "subject" at bounding box center [529, 814] width 13 height 13
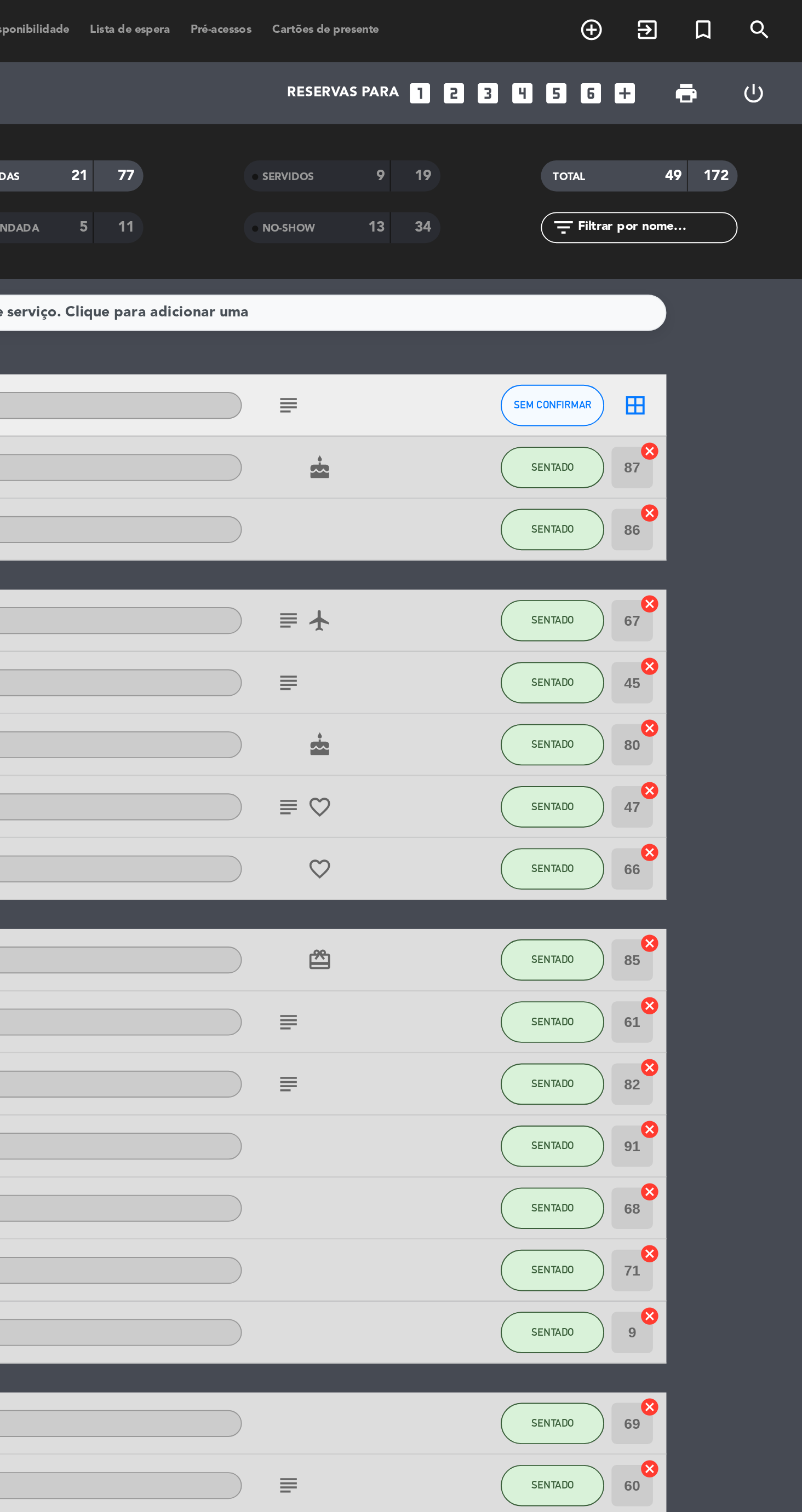
click at [675, 52] on icon "looks_5" at bounding box center [671, 49] width 14 height 14
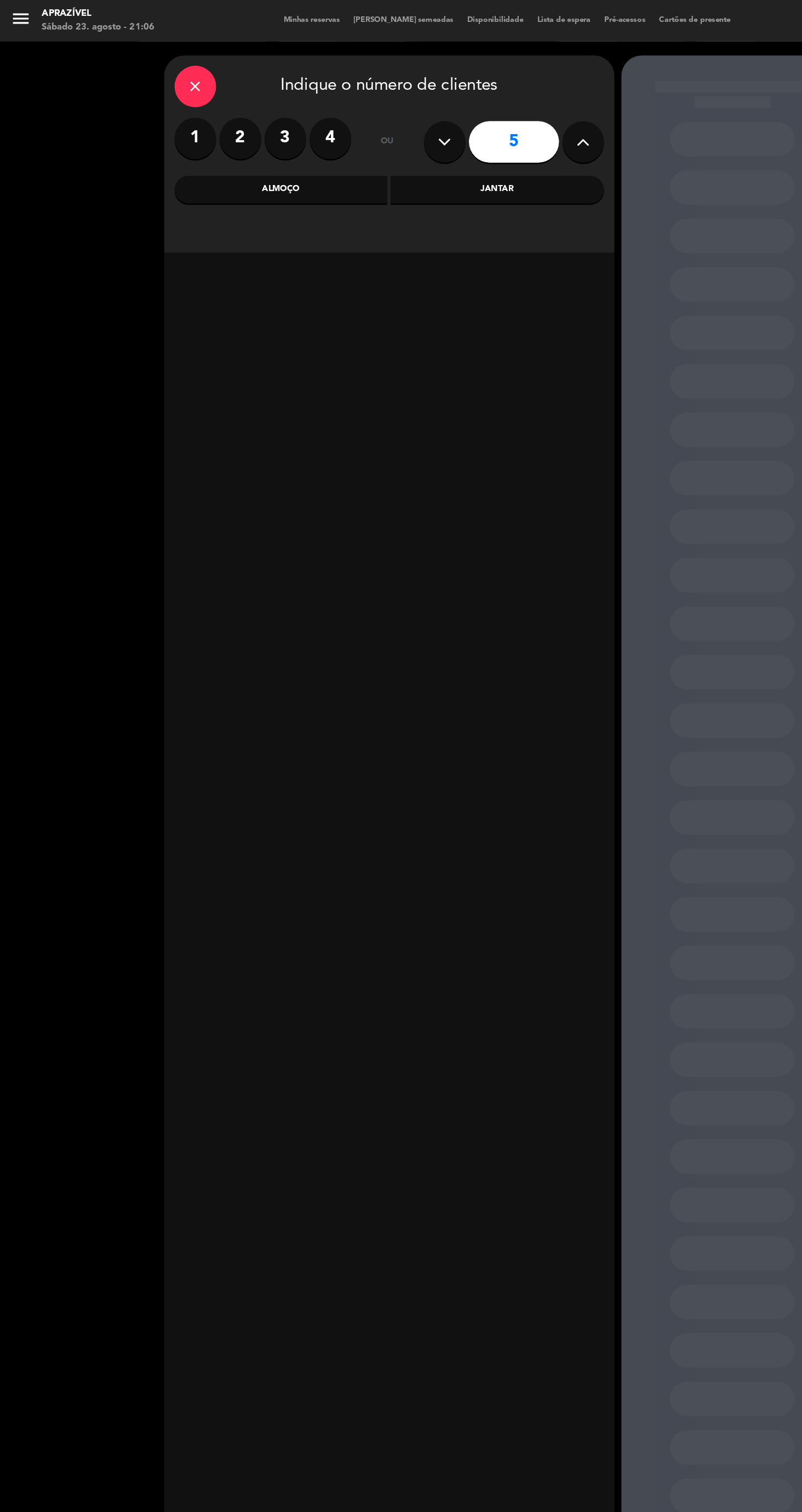
click at [154, 68] on icon "close" at bounding box center [154, 68] width 13 height 13
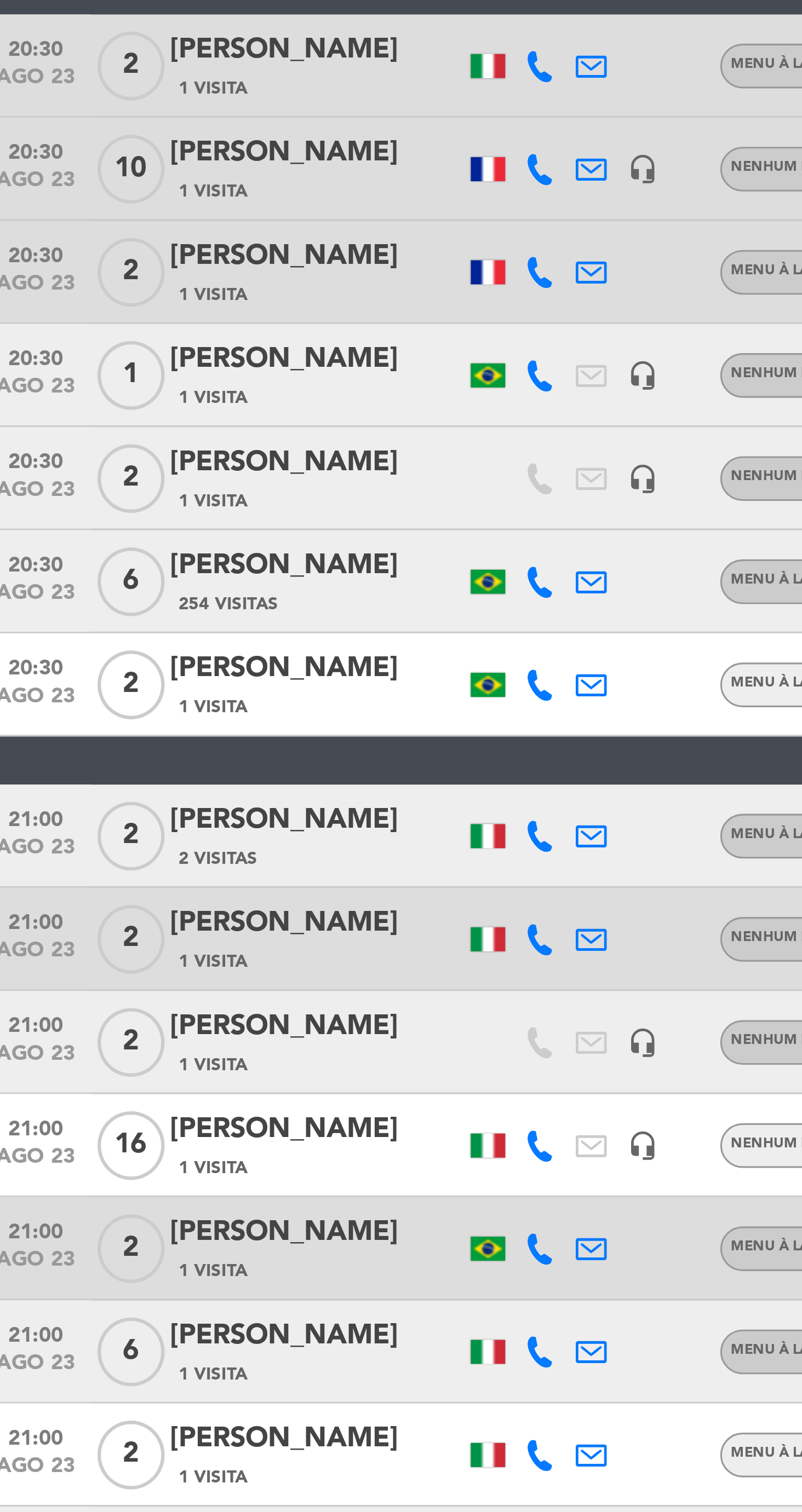
scroll to position [3, 0]
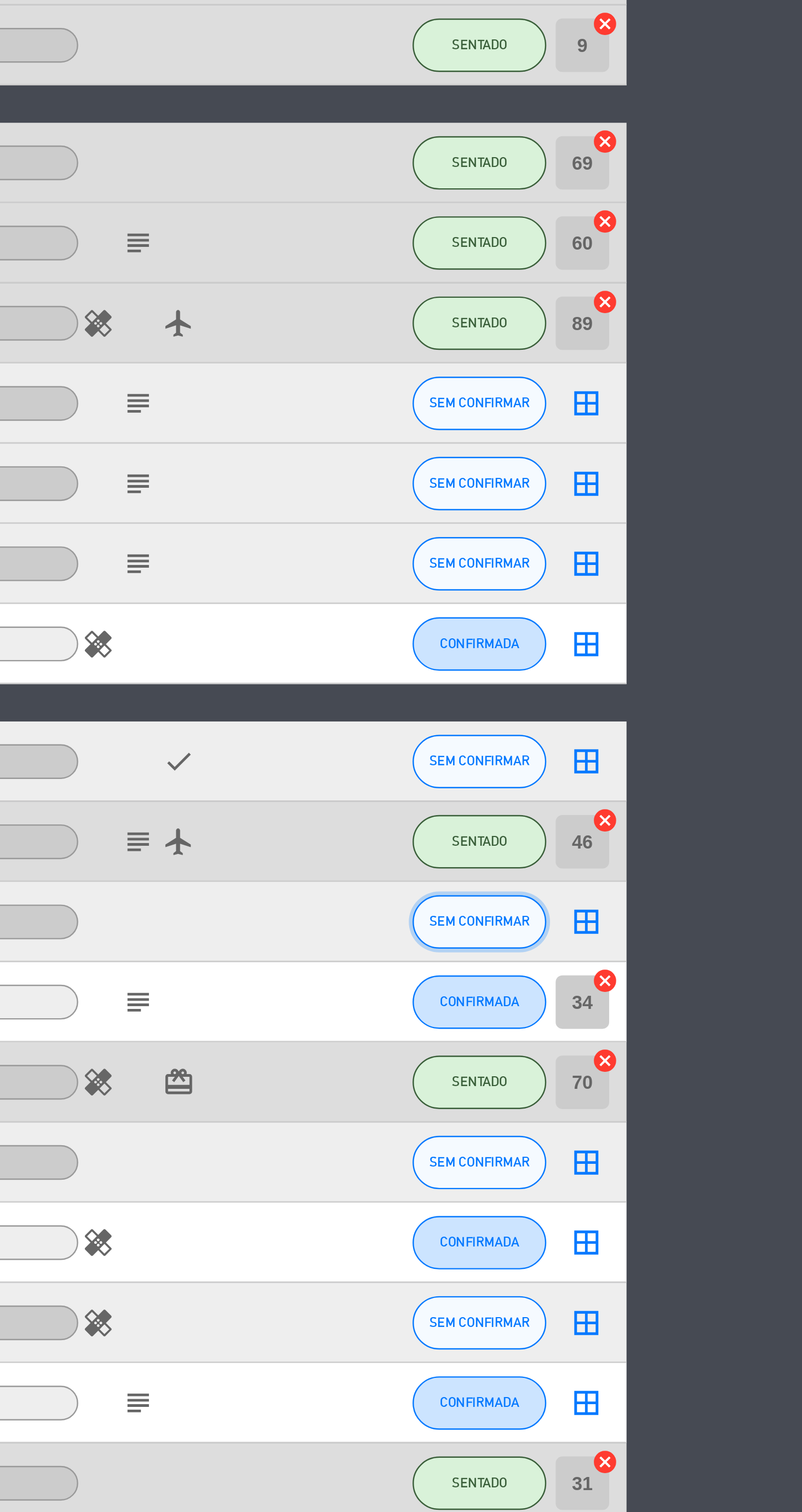
click at [668, 1027] on span "SEM CONFIRMAR" at bounding box center [669, 1027] width 41 height 6
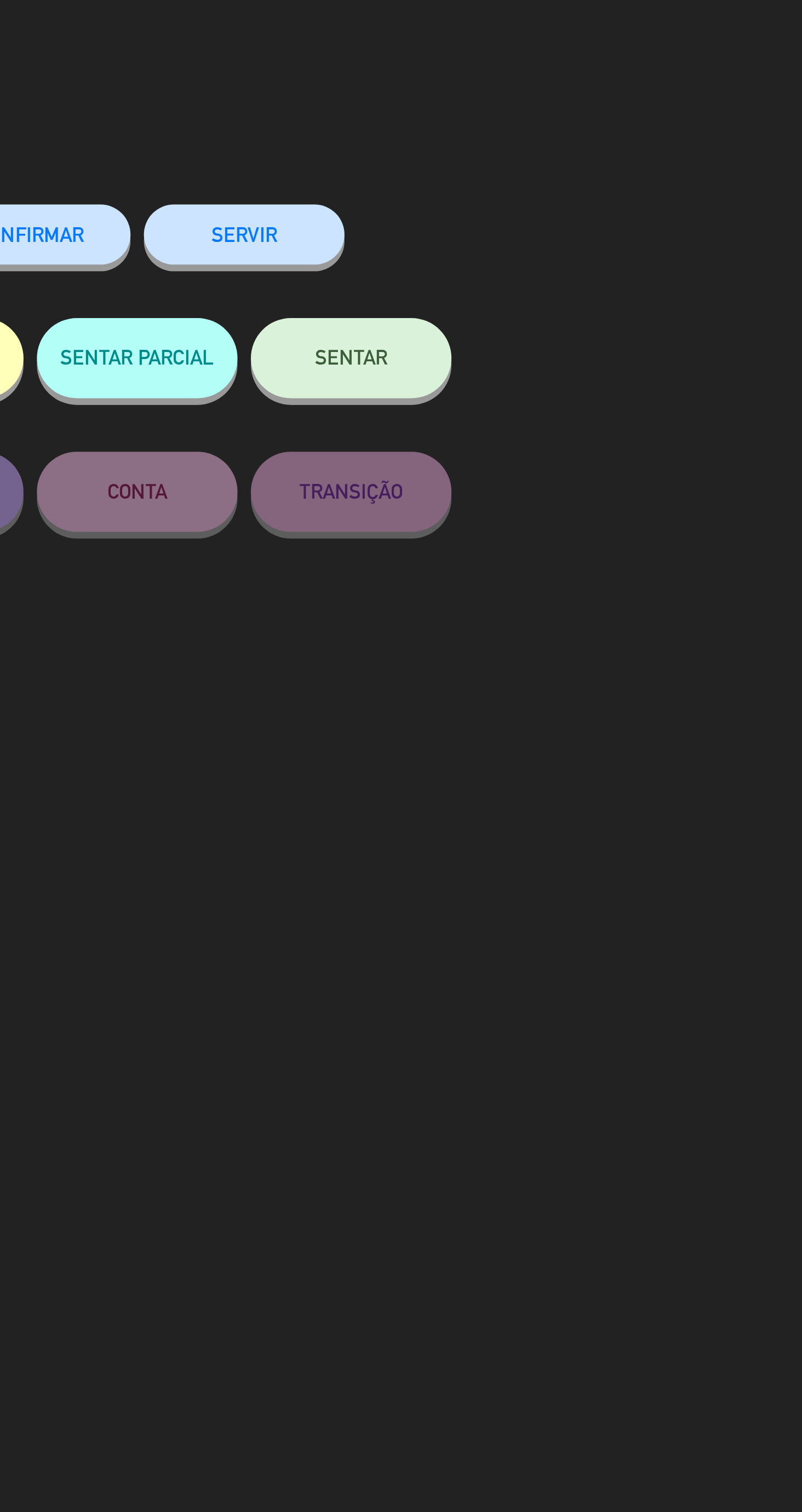
click at [601, 154] on button "SENTAR" at bounding box center [576, 147] width 82 height 33
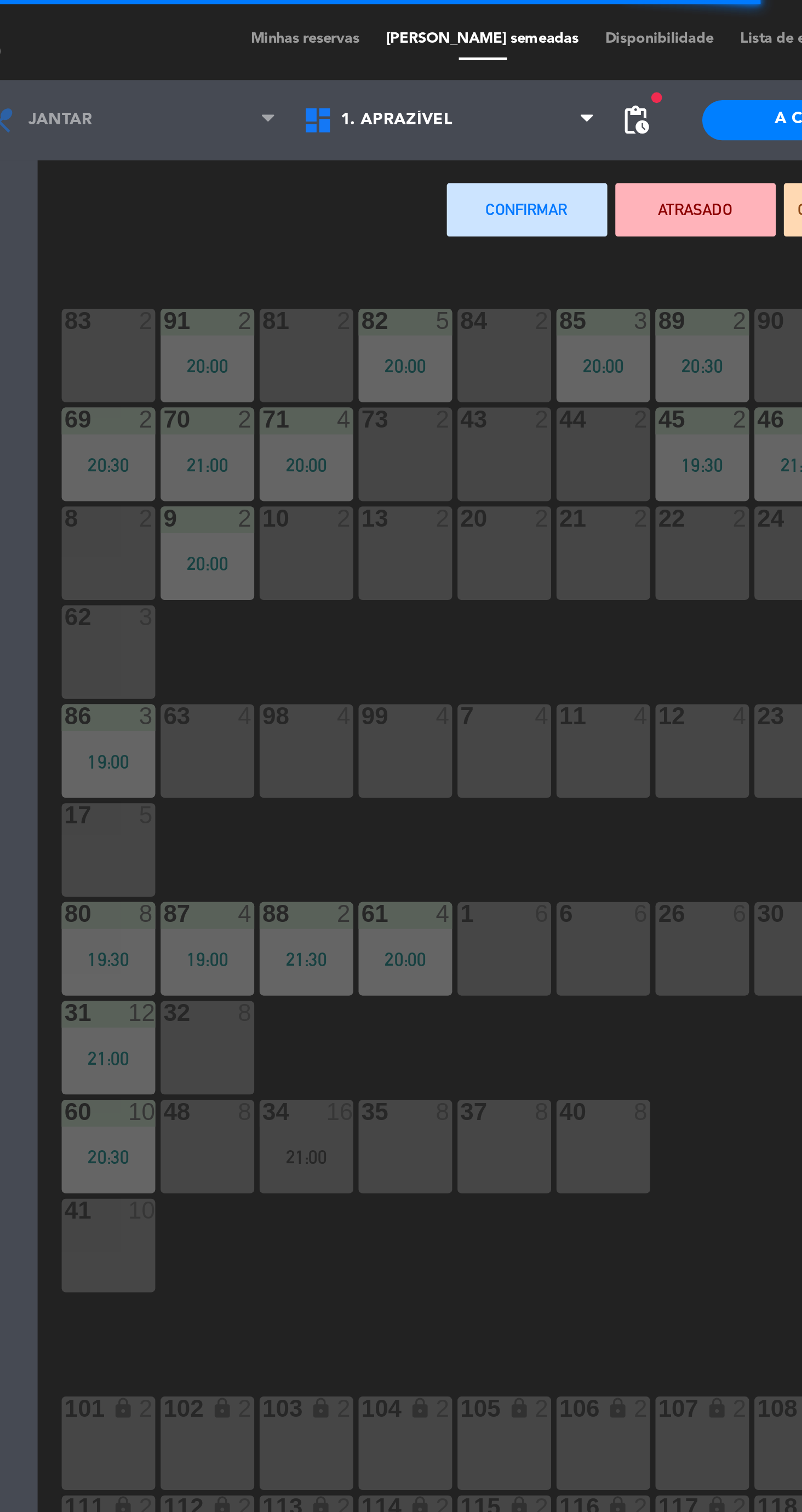
click at [166, 242] on div "8 2" at bounding box center [166, 227] width 38 height 38
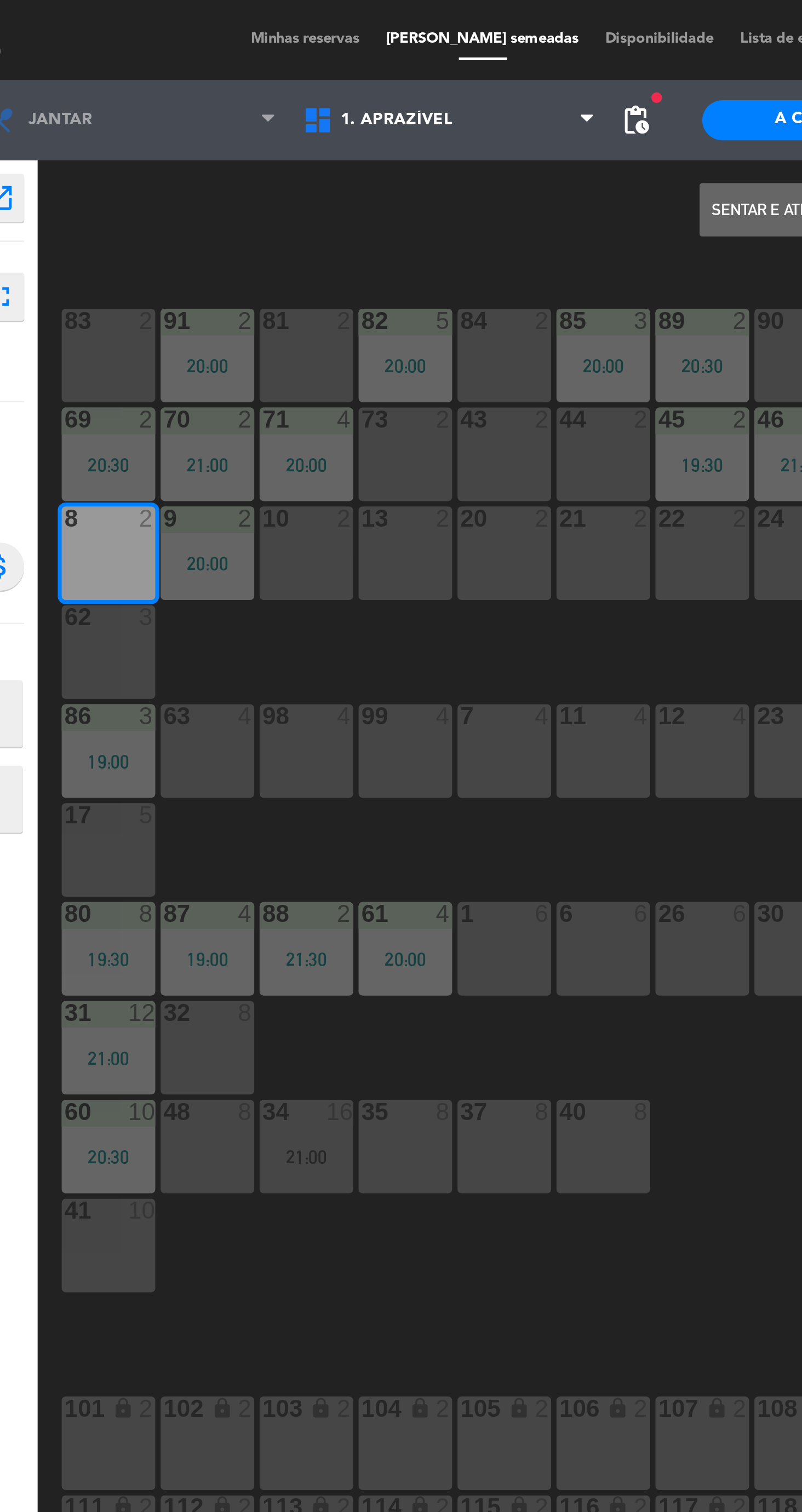
click at [428, 92] on button "Sentar e Atribuir" at bounding box center [440, 86] width 65 height 22
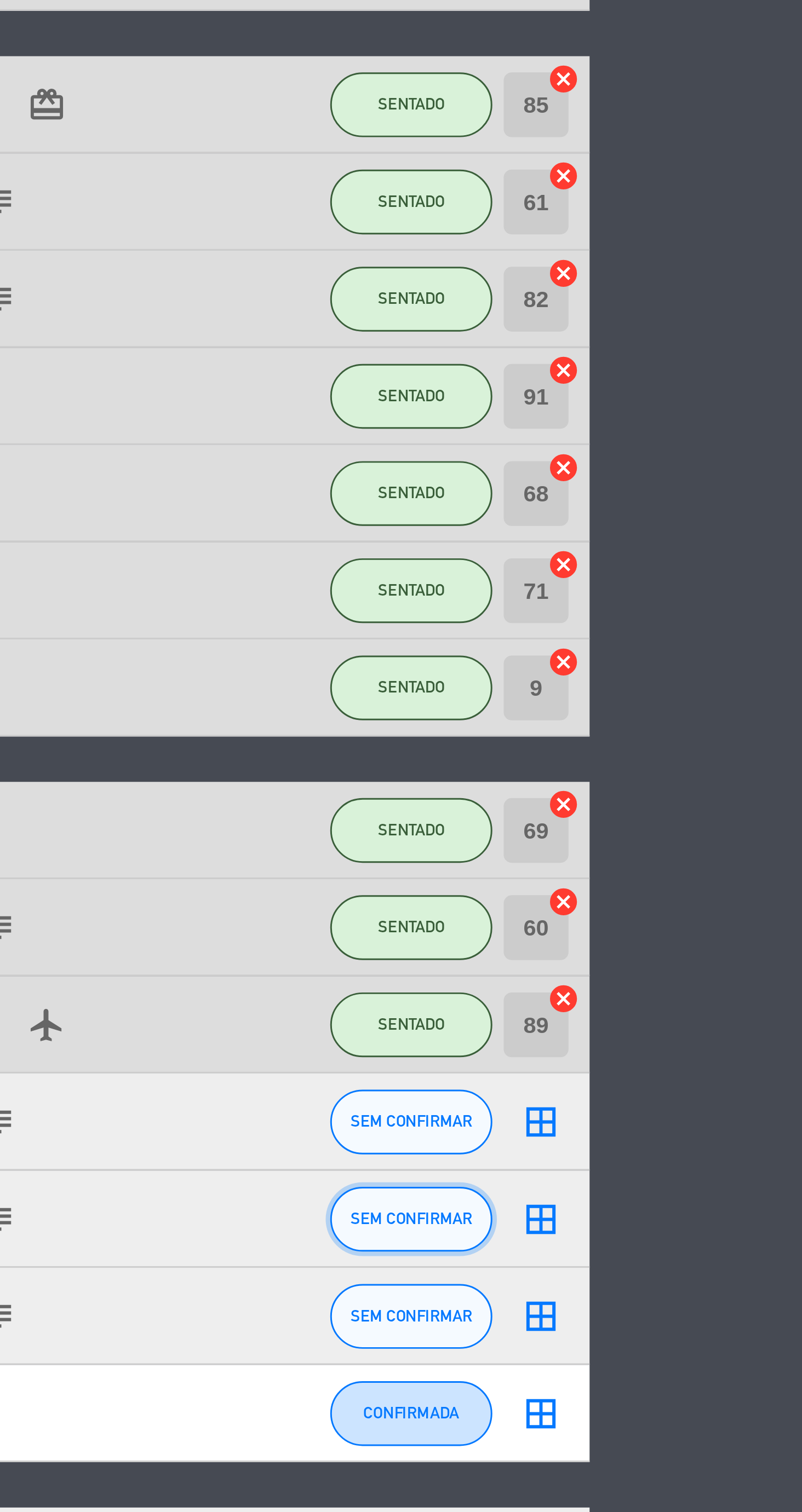
click at [671, 847] on span "SEM CONFIRMAR" at bounding box center [669, 847] width 41 height 6
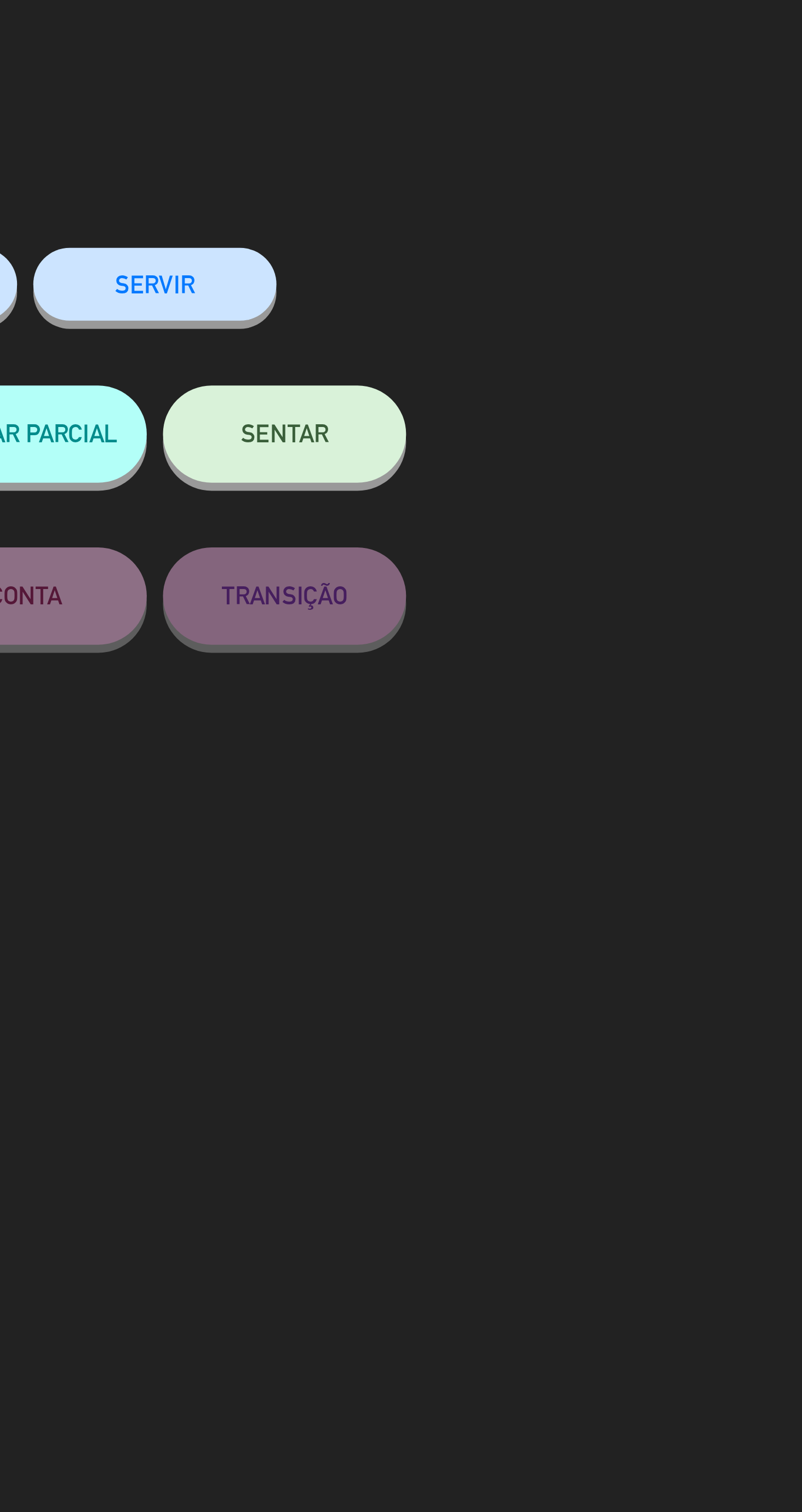
click at [596, 160] on button "SENTAR" at bounding box center [576, 147] width 82 height 33
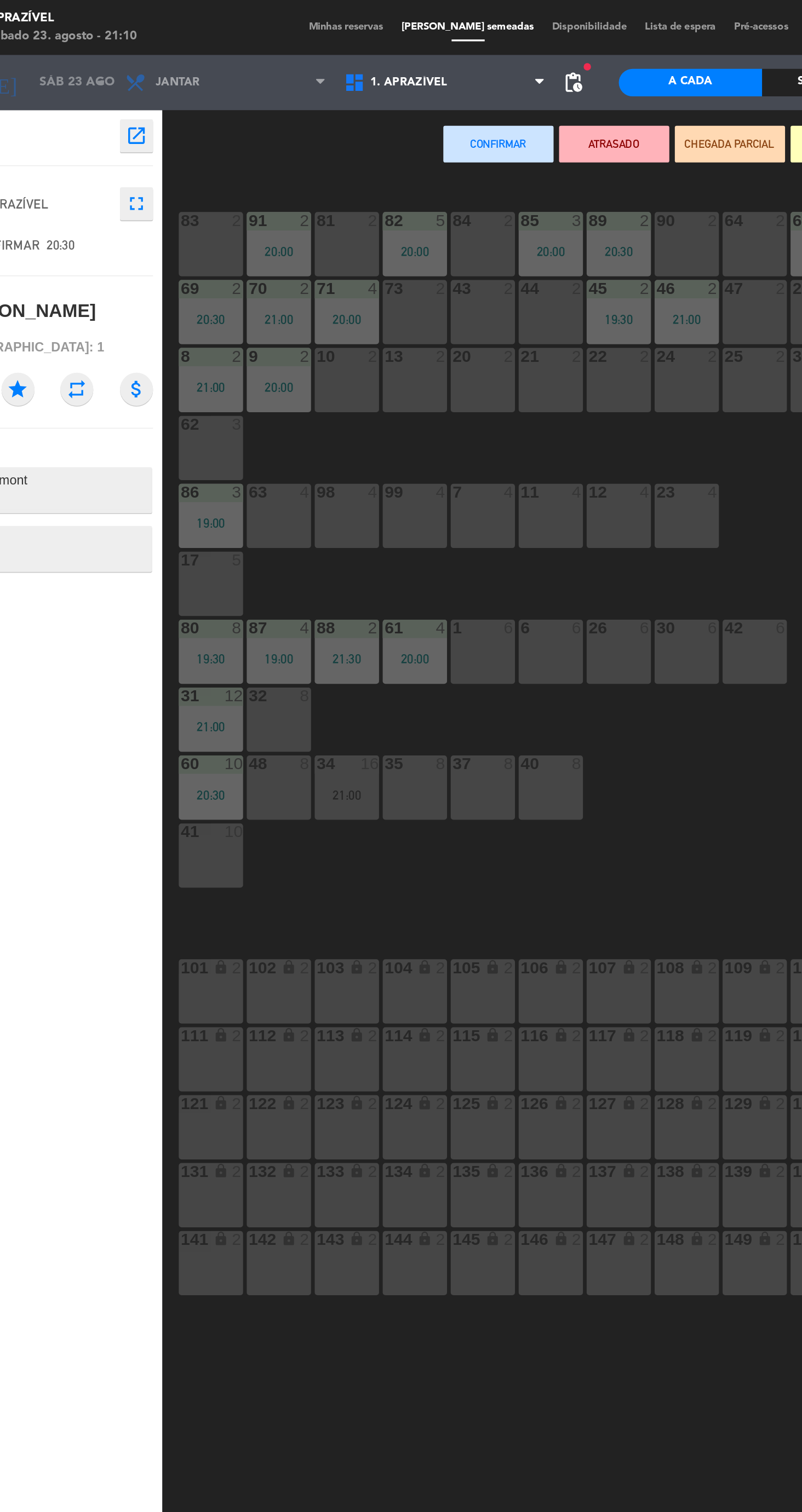
click at [326, 156] on div "84 2" at bounding box center [328, 146] width 38 height 38
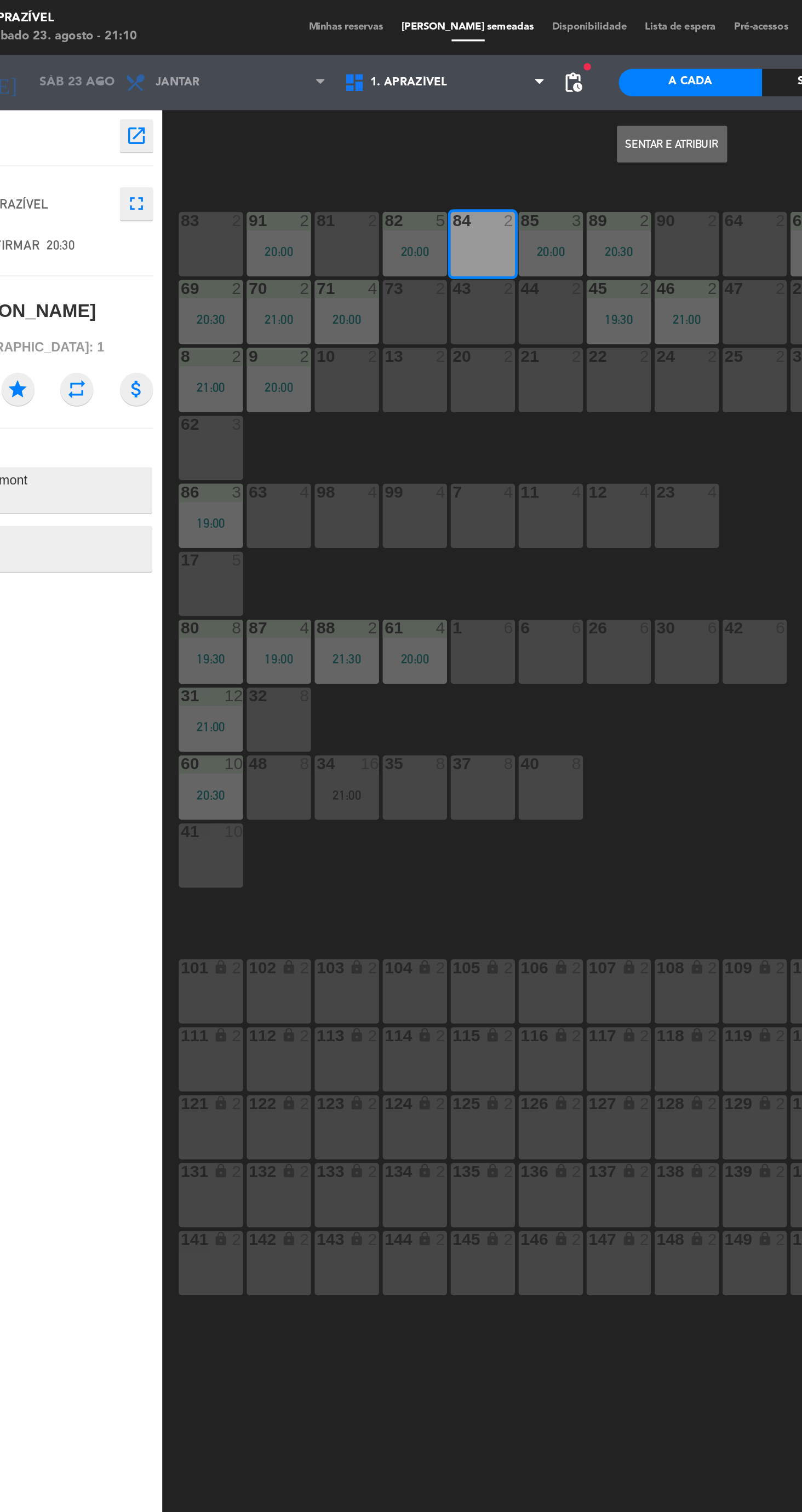
click at [439, 85] on button "Sentar e Atribuir" at bounding box center [440, 86] width 65 height 22
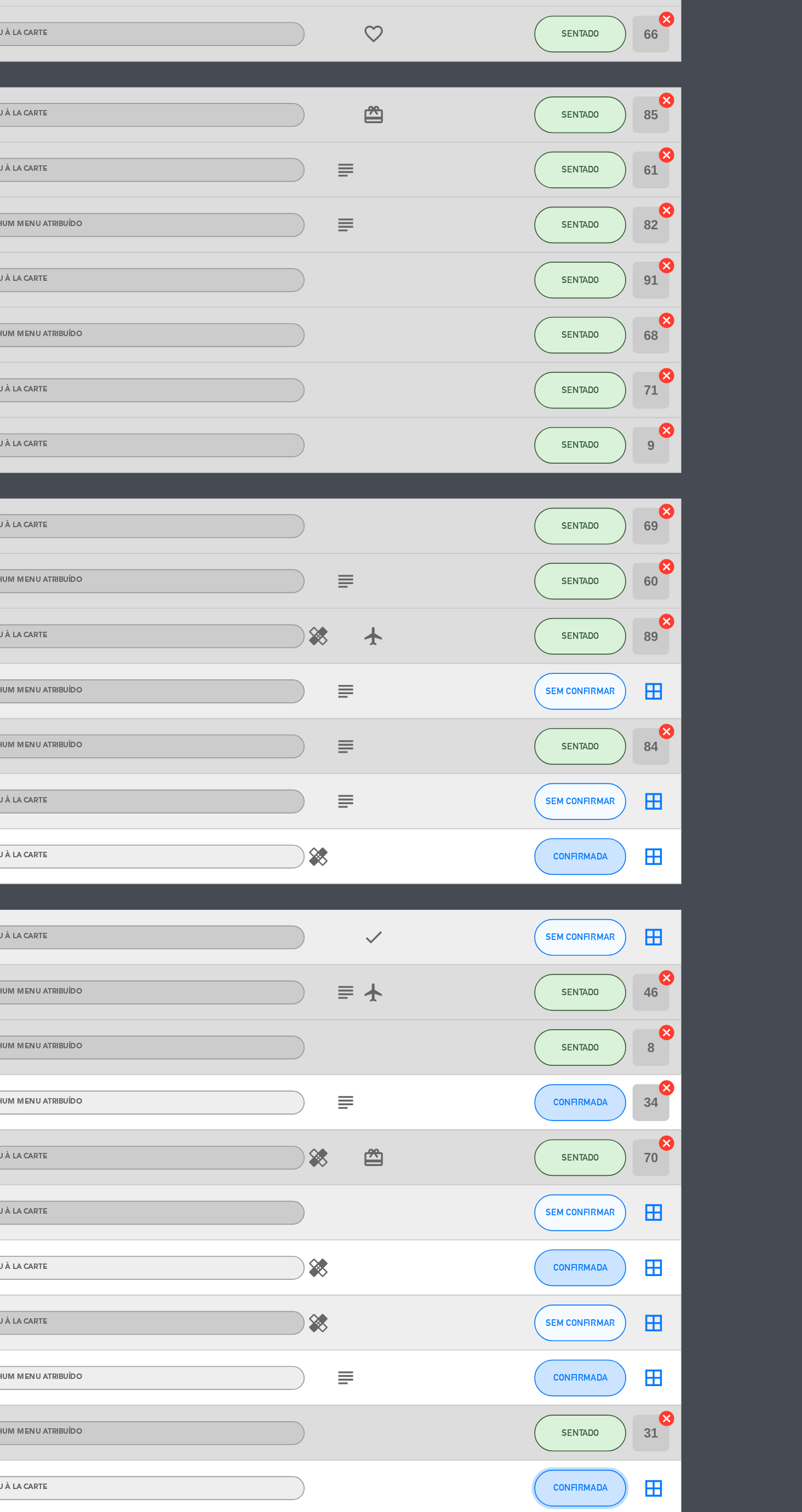
click at [671, 1291] on span "CONFIRMADA" at bounding box center [669, 1290] width 32 height 6
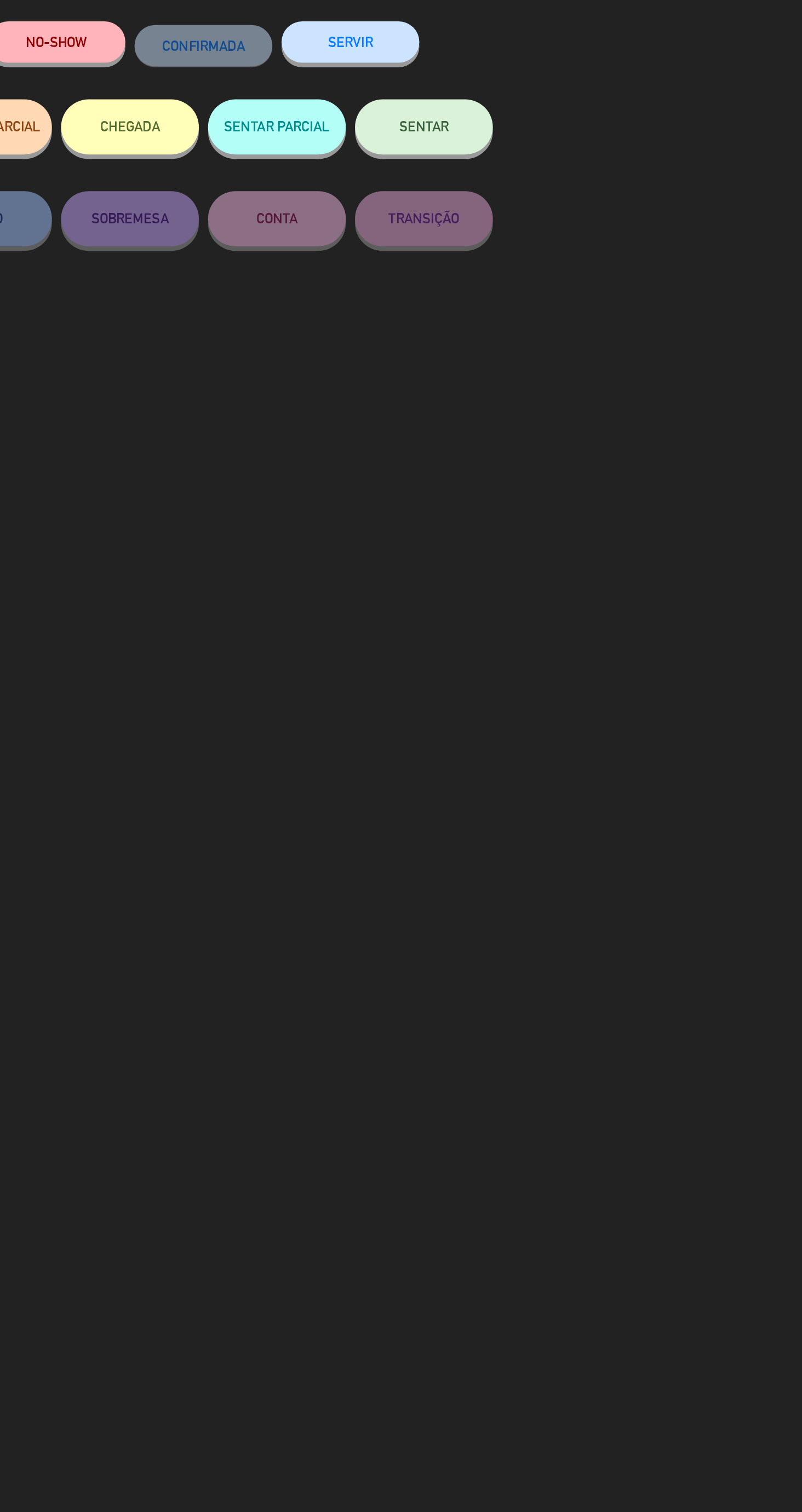
click at [596, 160] on button "SENTAR" at bounding box center [576, 147] width 82 height 33
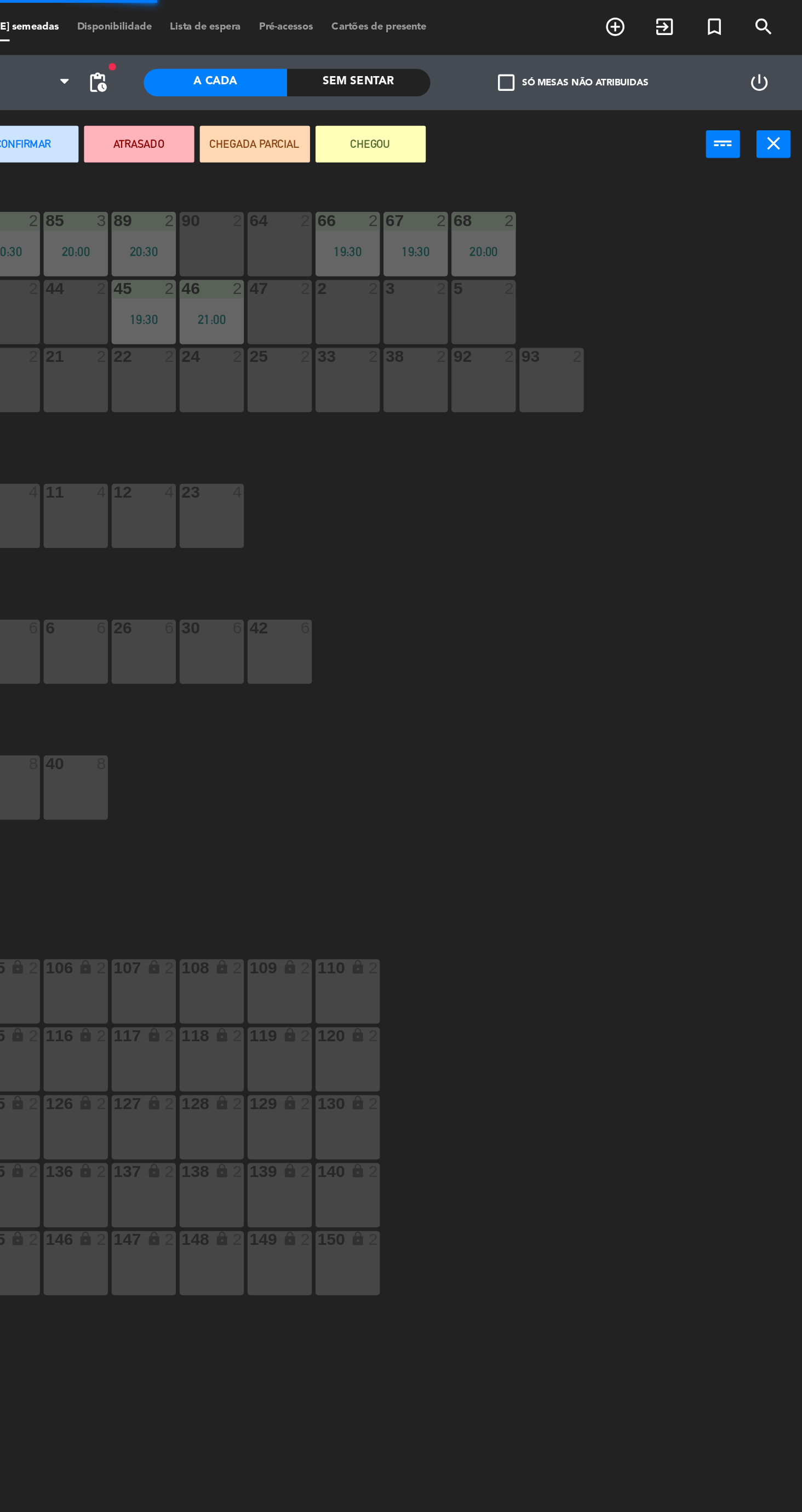
click at [490, 132] on div at bounding box center [490, 131] width 18 height 10
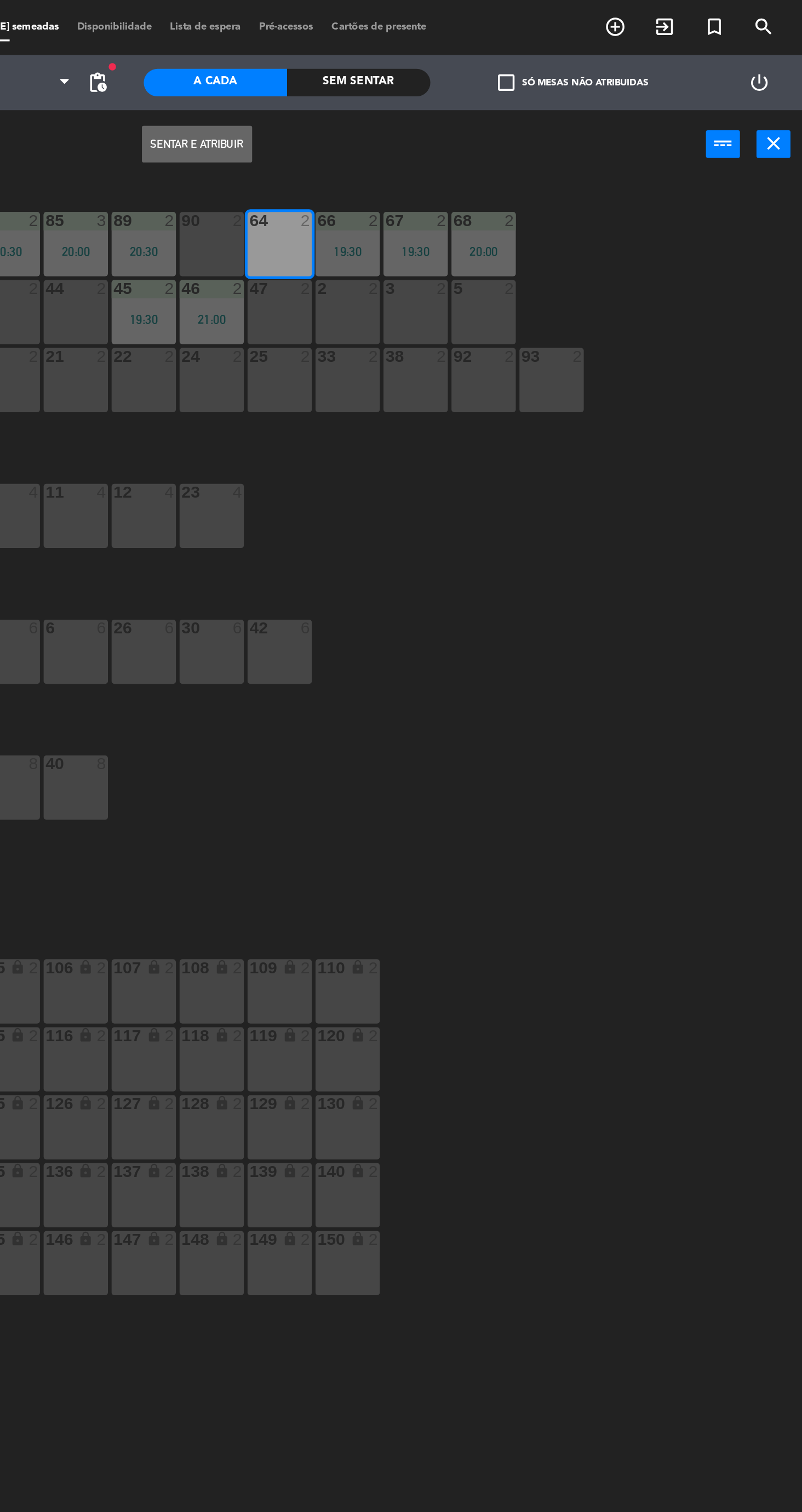
click at [449, 86] on button "Sentar e Atribuir" at bounding box center [440, 86] width 65 height 22
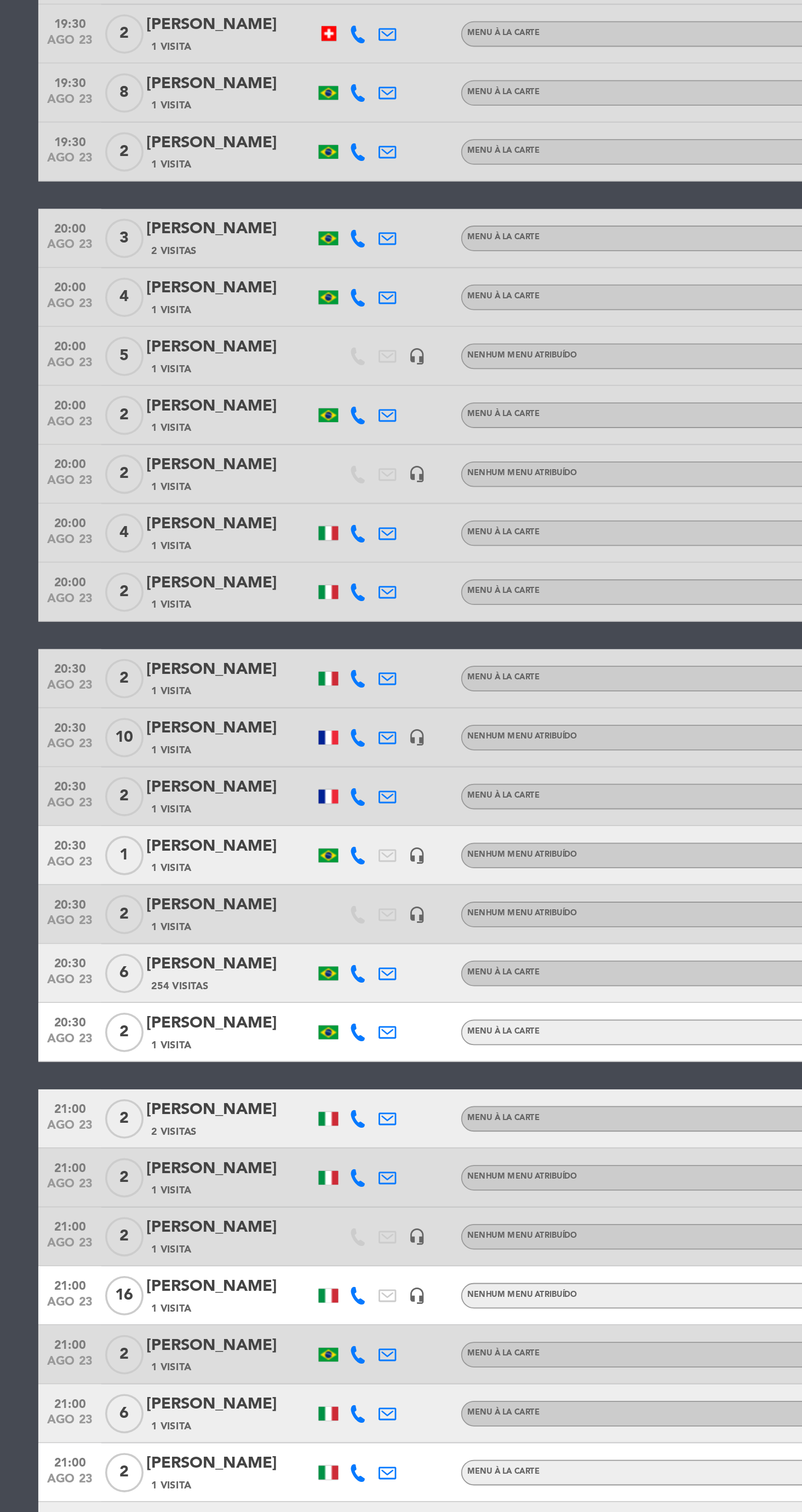
scroll to position [3, 0]
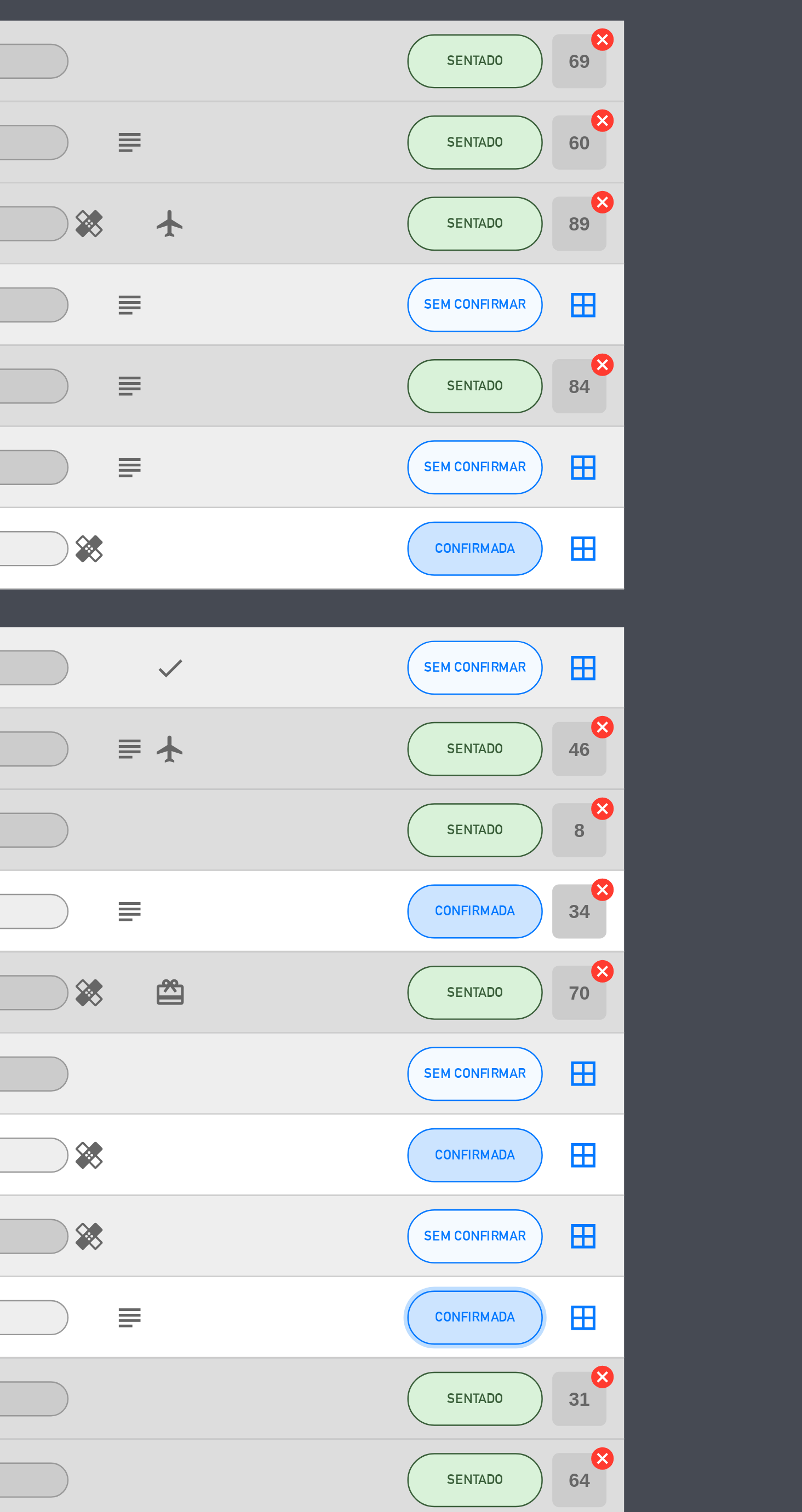
click at [669, 1226] on span "CONFIRMADA" at bounding box center [669, 1224] width 32 height 6
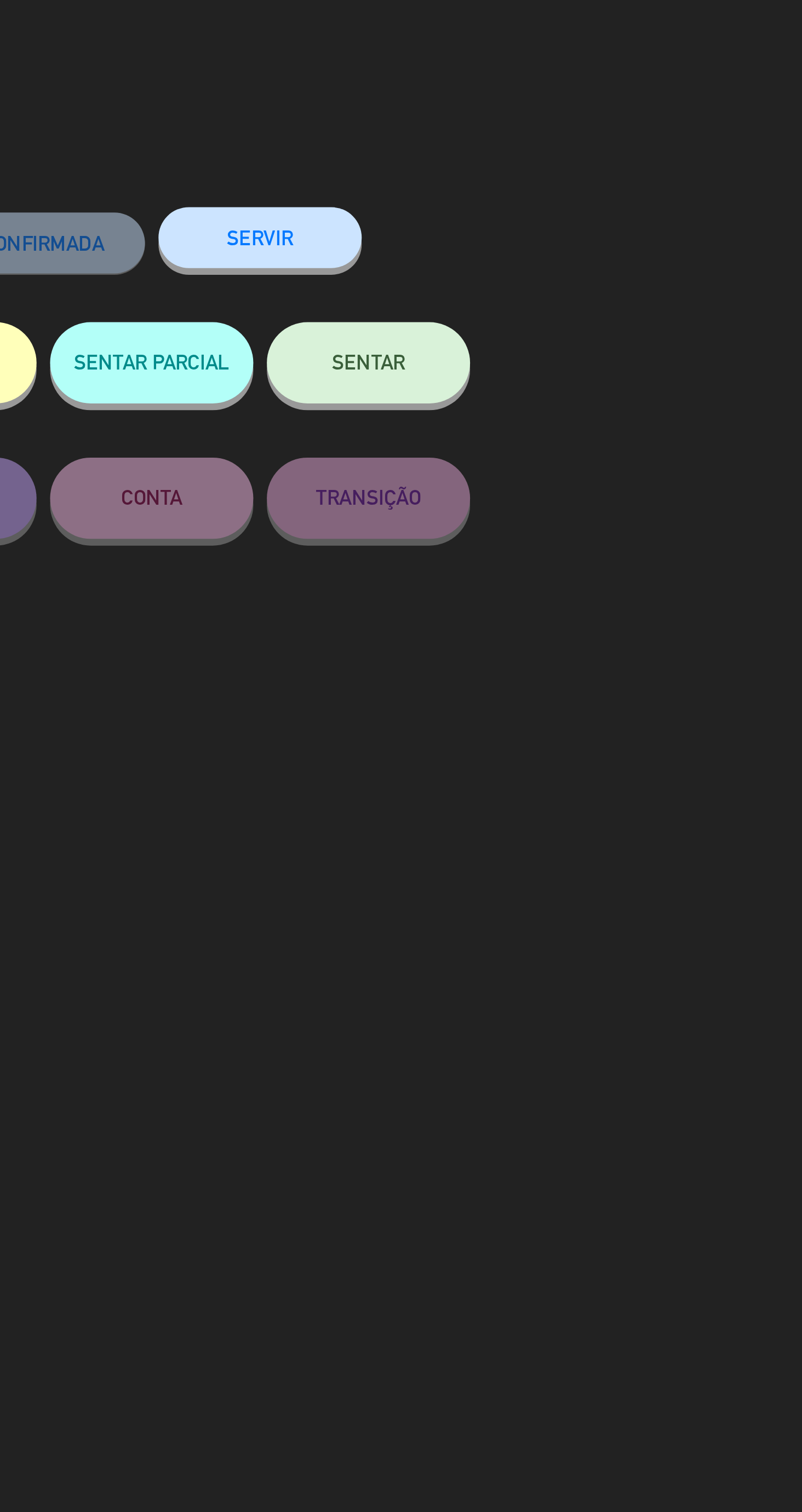
click at [595, 154] on button "SENTAR" at bounding box center [576, 147] width 82 height 33
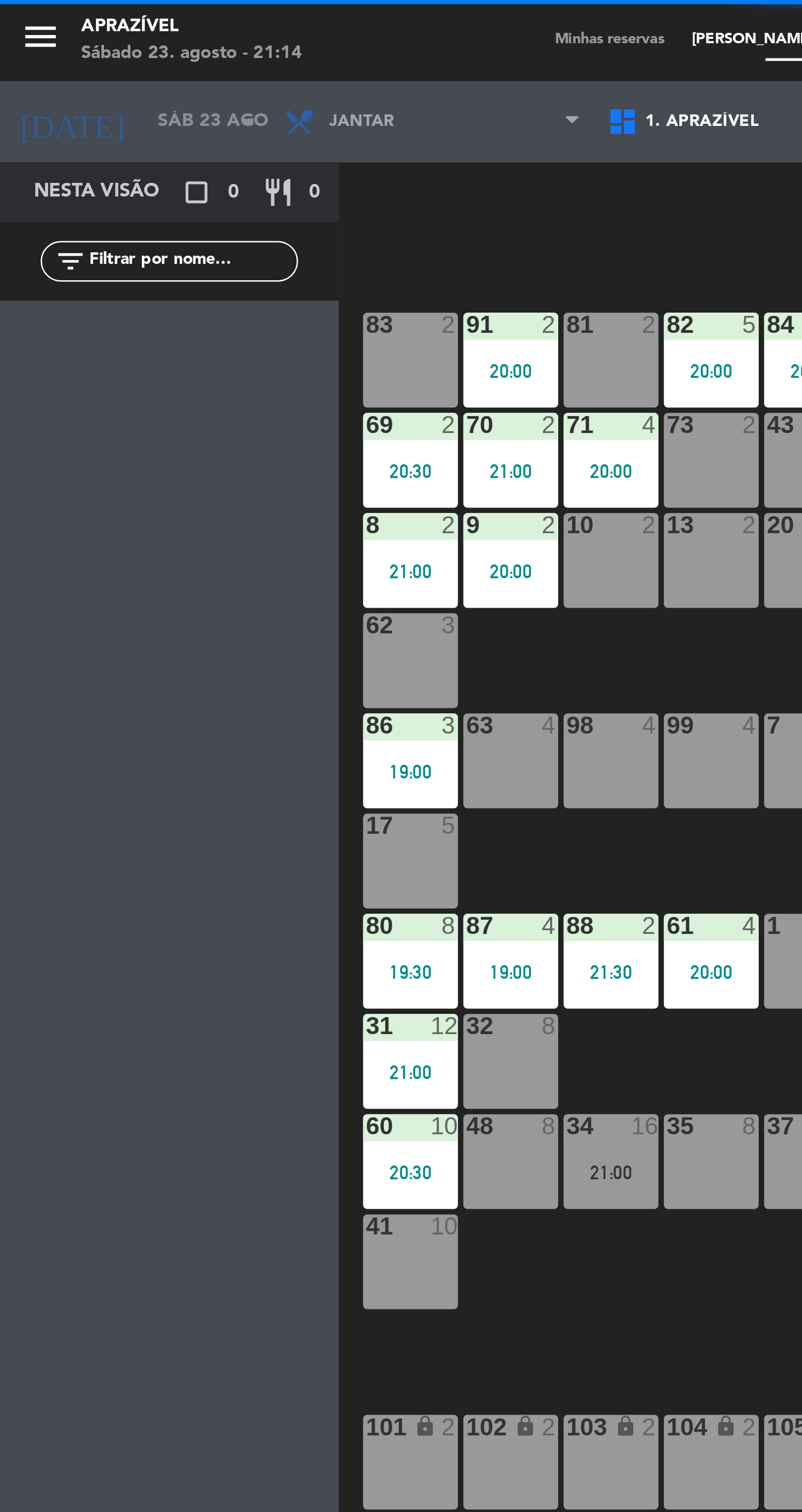
click at [200, 468] on div "48 8" at bounding box center [207, 469] width 38 height 38
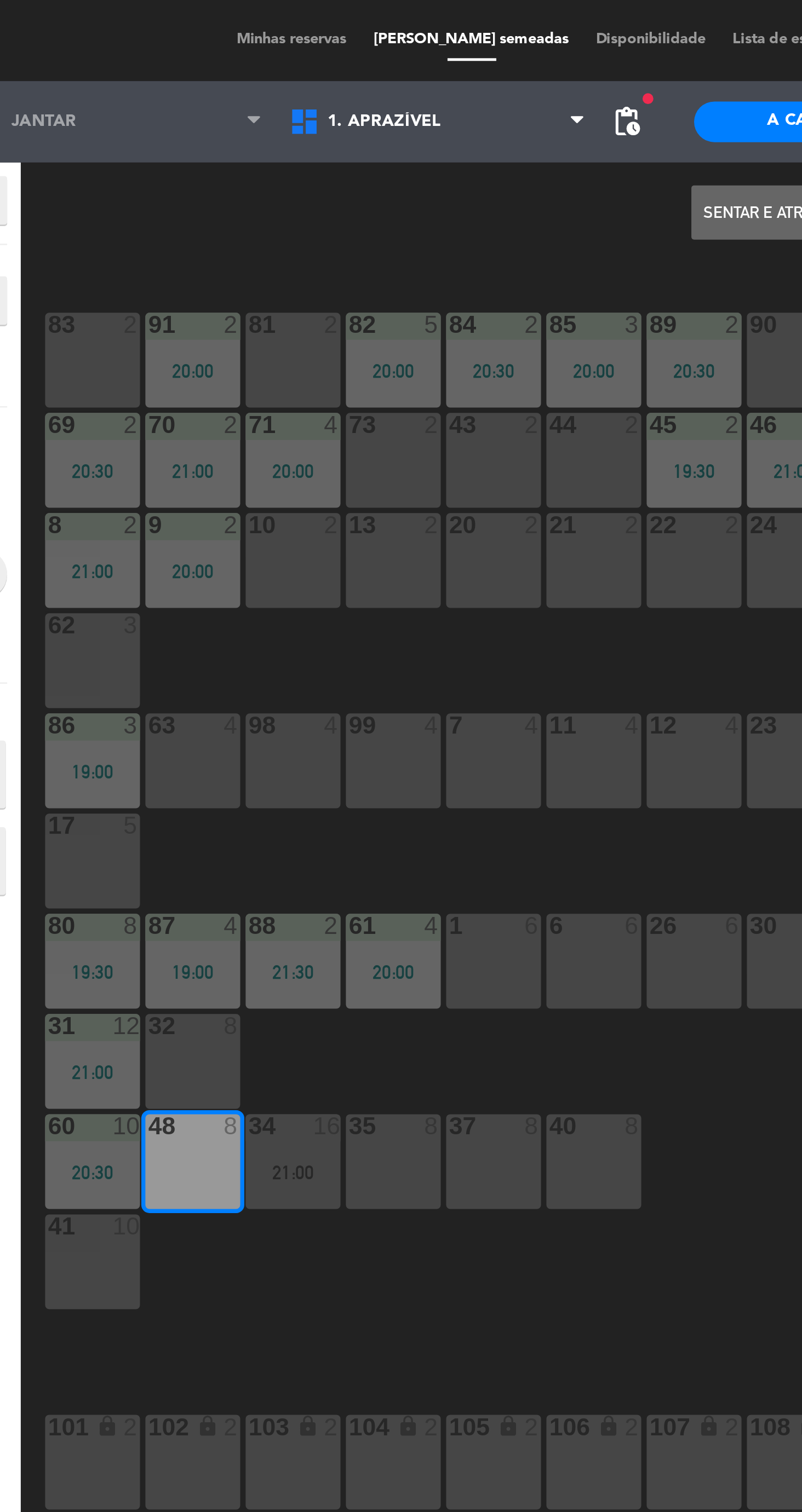
click at [431, 87] on button "Sentar e Atribuir" at bounding box center [440, 86] width 65 height 22
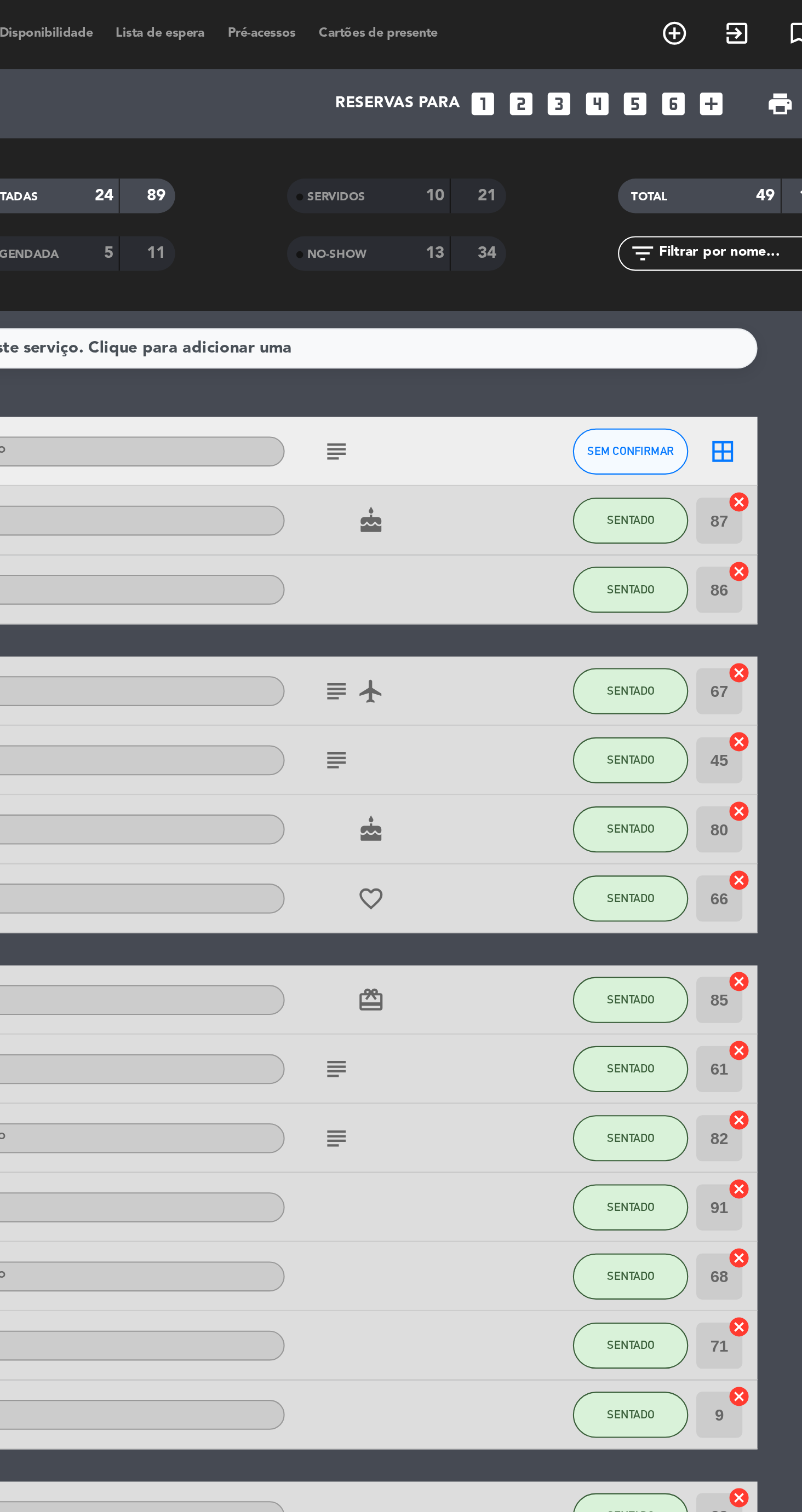
click at [571, 126] on div "13" at bounding box center [569, 120] width 22 height 12
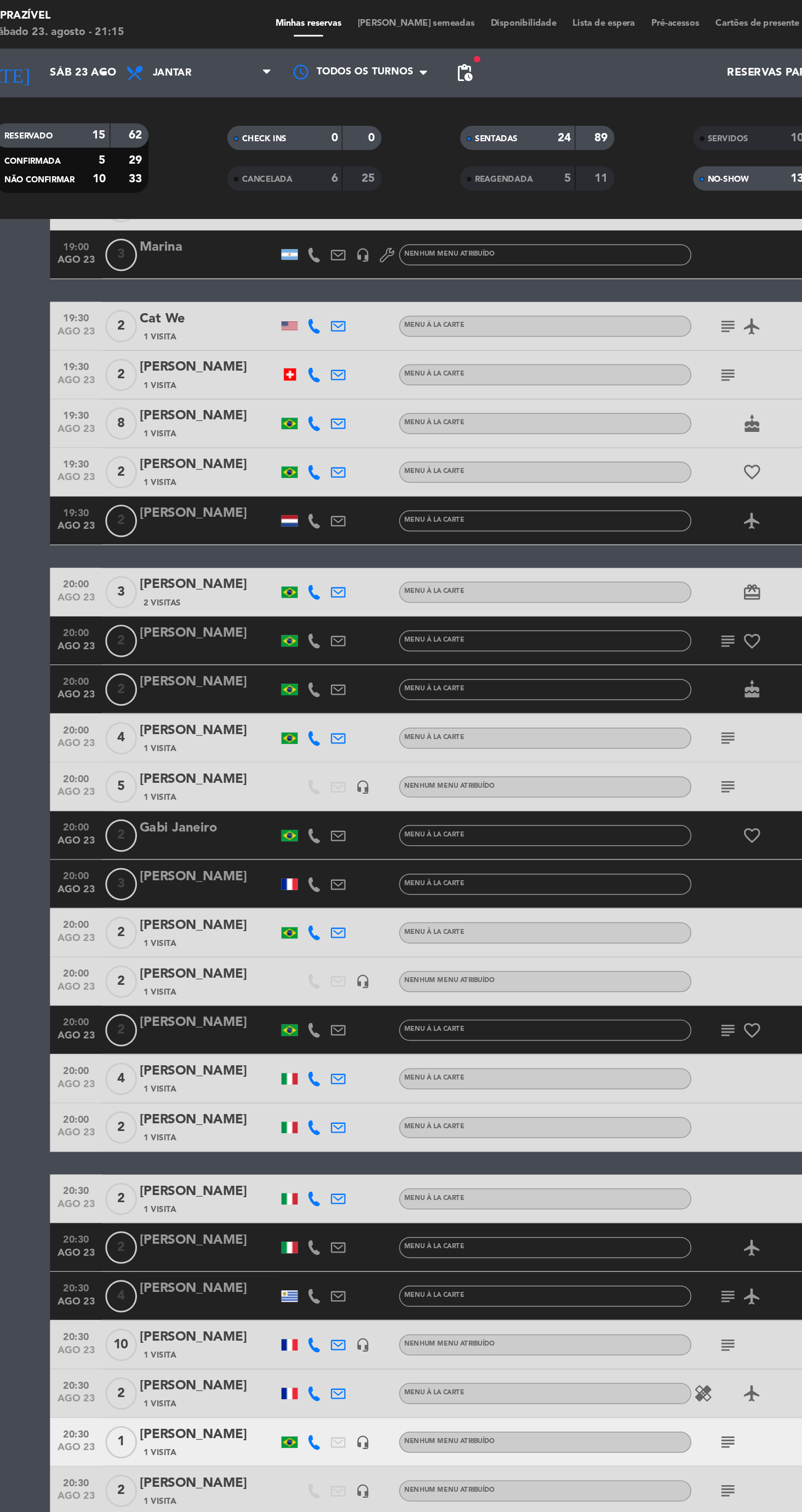
scroll to position [264, 0]
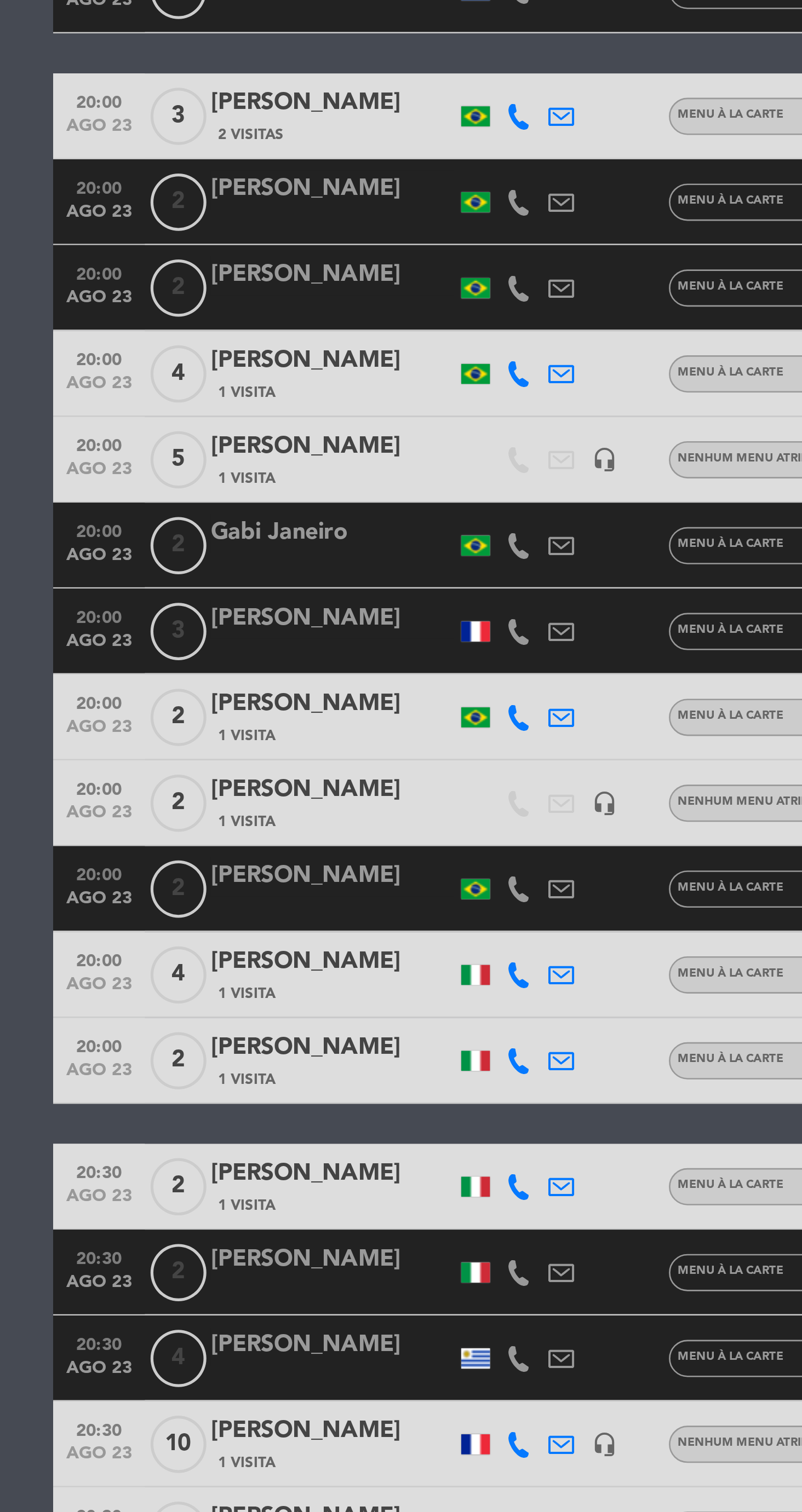
click at [182, 836] on div at bounding box center [179, 840] width 93 height 9
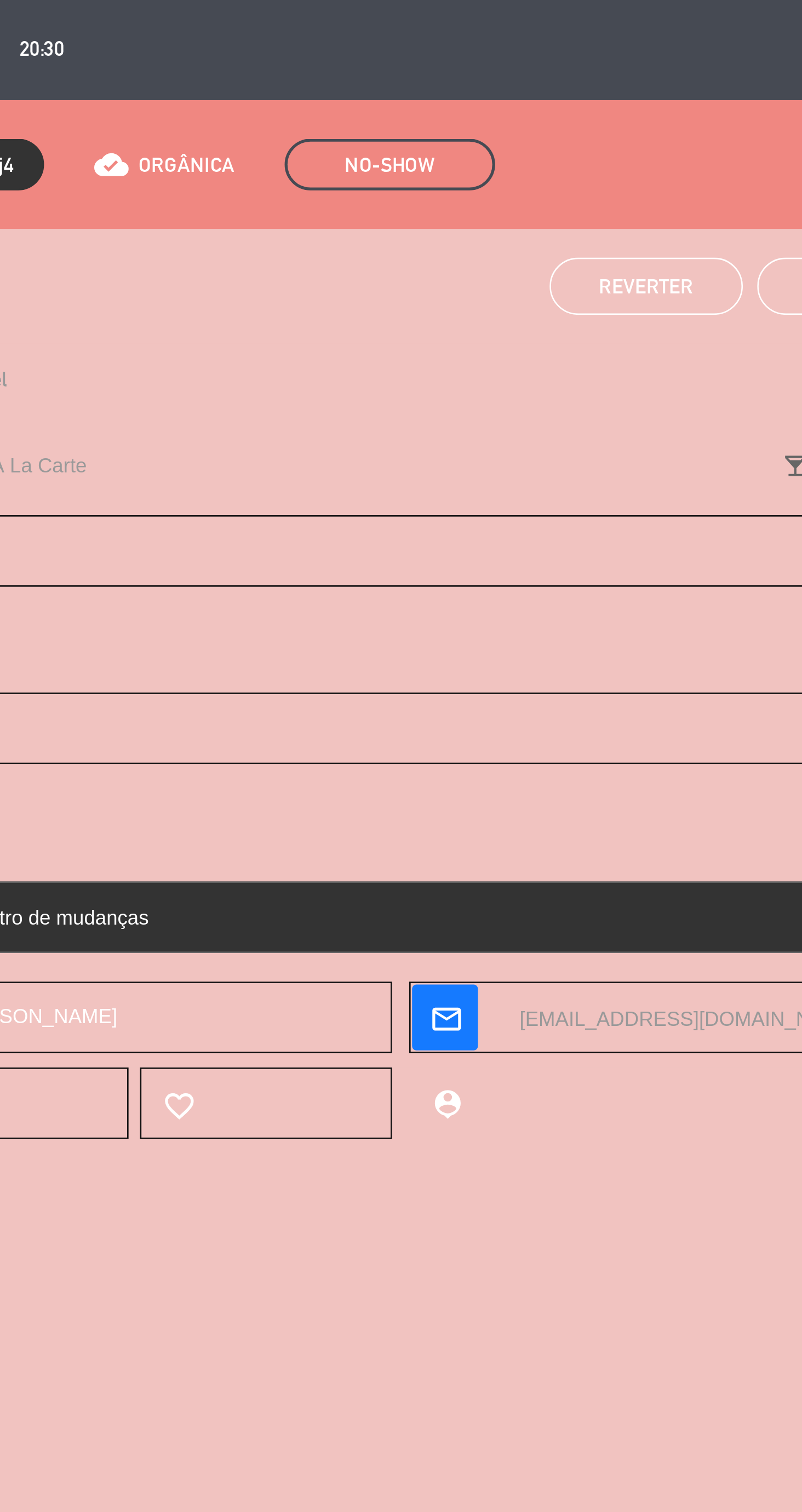
click at [367, 109] on span "Reverter" at bounding box center [360, 109] width 36 height 9
